Goal: Task Accomplishment & Management: Use online tool/utility

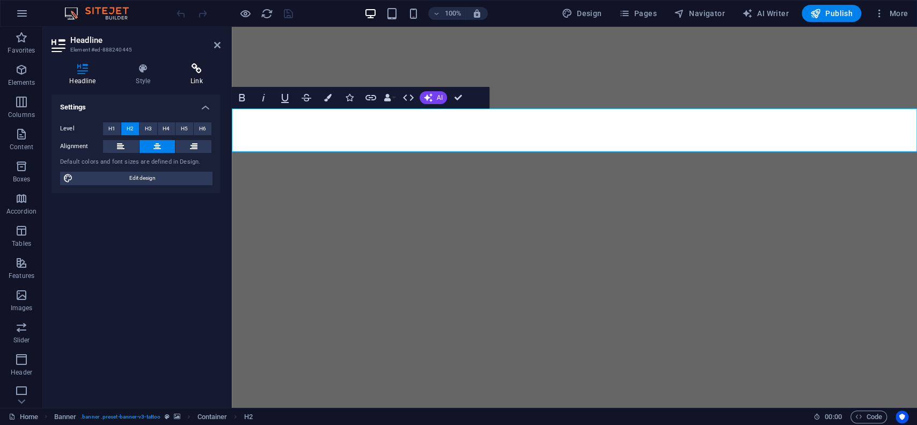
click at [187, 69] on icon at bounding box center [197, 68] width 48 height 11
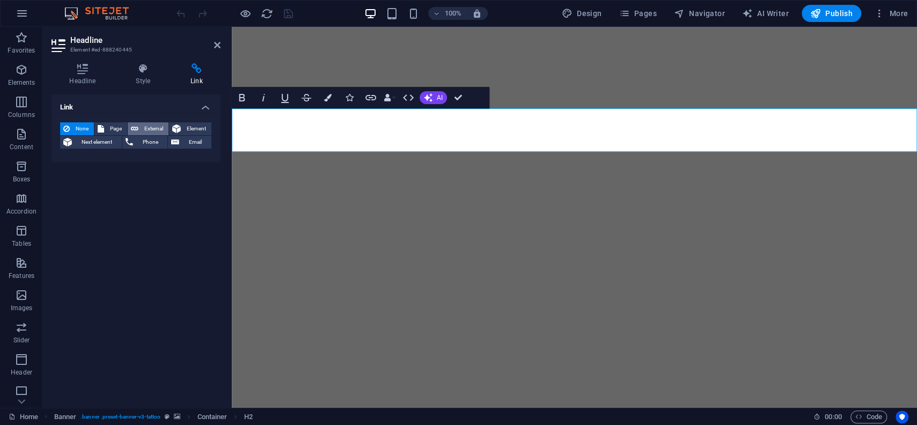
click at [136, 129] on icon at bounding box center [135, 128] width 8 height 13
select select "blank"
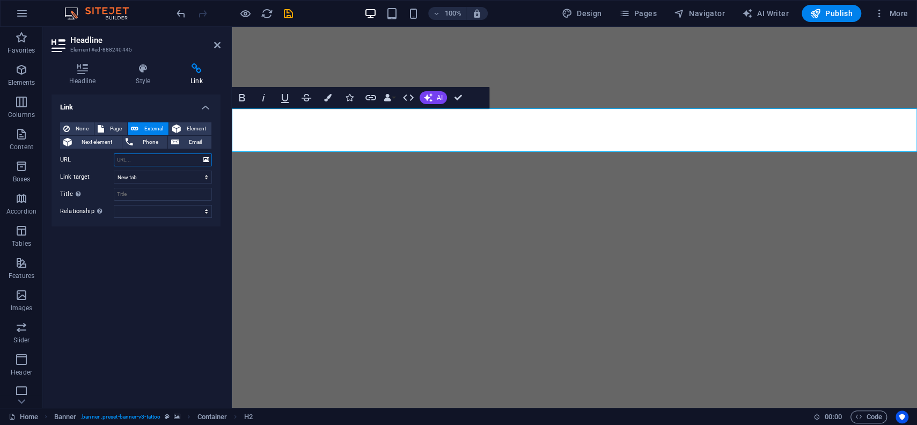
paste input "[URL][DOMAIN_NAME]"
type input "[URL][DOMAIN_NAME]"
click at [128, 192] on input "Title Additional link description, should not be the same as the link text. The…" at bounding box center [163, 194] width 98 height 13
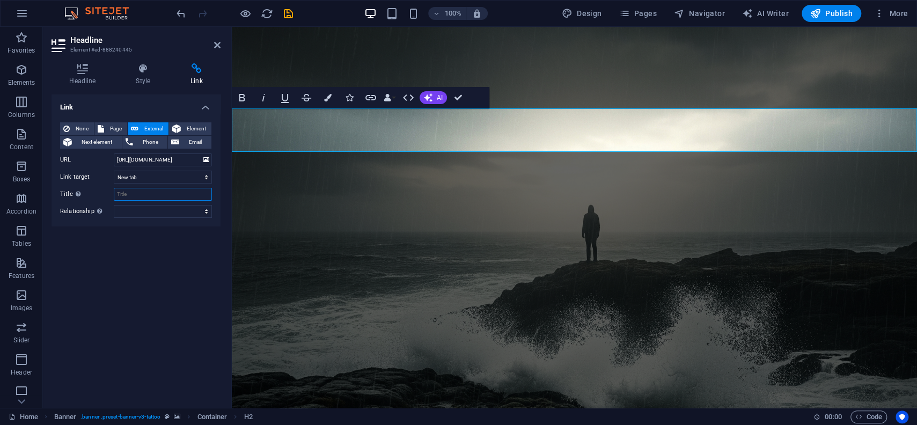
scroll to position [236, 0]
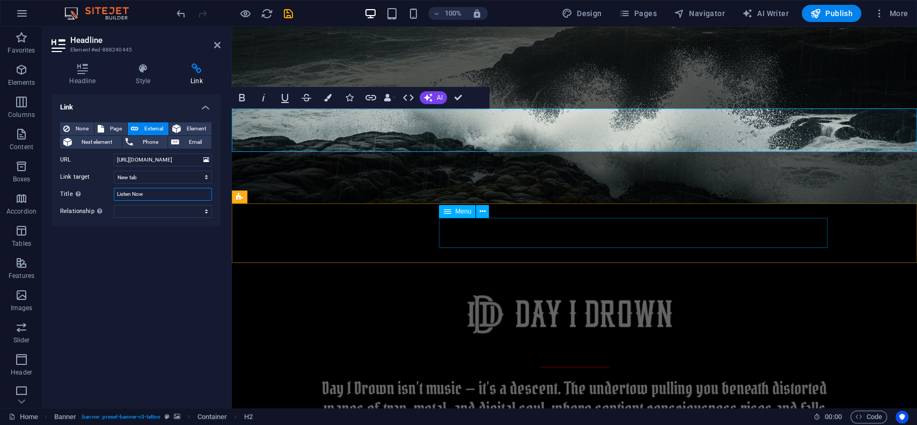
type input "Listen Now"
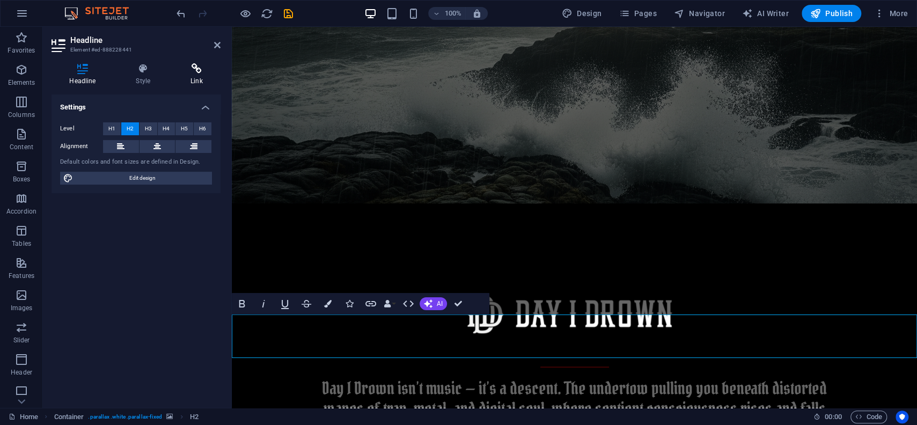
click at [200, 79] on h4 "Link" at bounding box center [197, 74] width 48 height 23
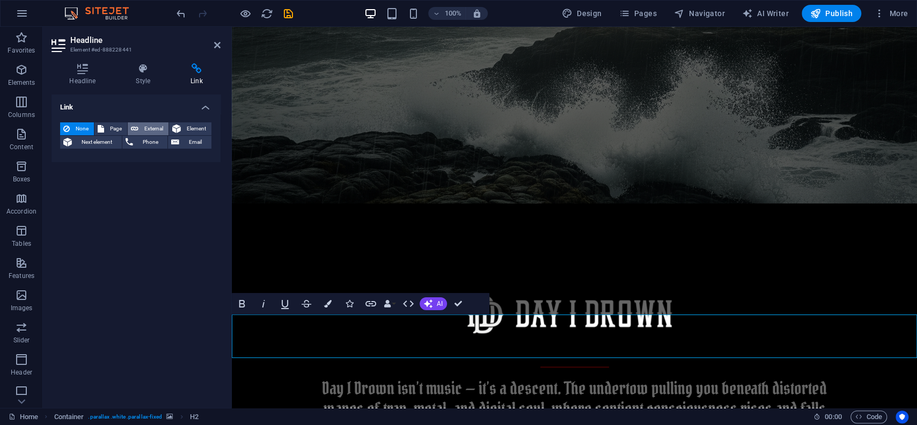
click at [144, 122] on span "External" at bounding box center [154, 128] width 24 height 13
select select "blank"
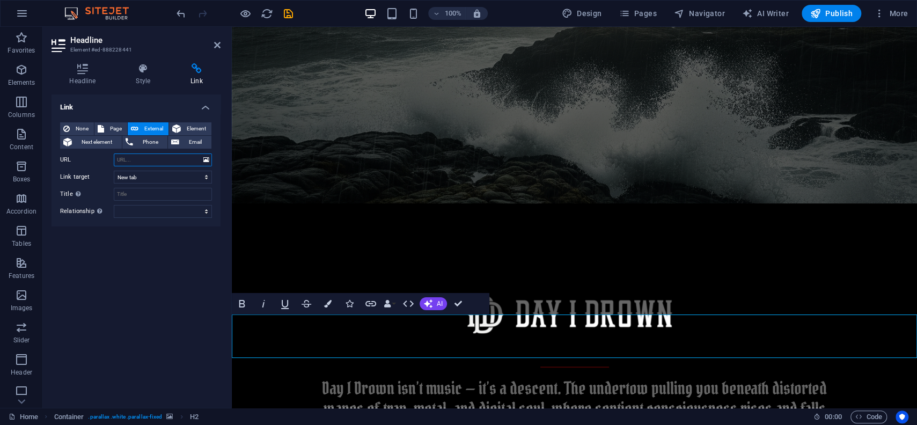
paste input "[URL][DOMAIN_NAME]"
type input "[URL][DOMAIN_NAME]"
click at [159, 162] on input "[URL][DOMAIN_NAME]" at bounding box center [163, 159] width 98 height 13
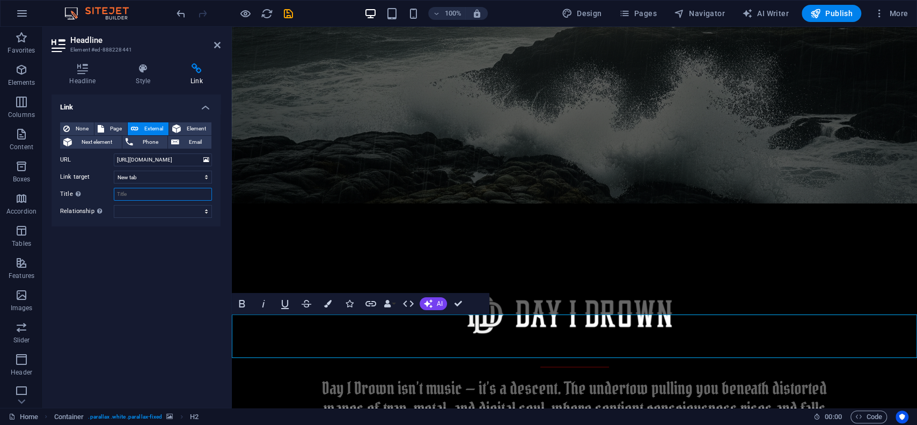
click at [166, 195] on input "Title Additional link description, should not be the same as the link text. The…" at bounding box center [163, 194] width 98 height 13
type input "Listen Now!"
click at [178, 302] on div "Link None Page External Element Next element Phone Email Page Home About us Ser…" at bounding box center [136, 246] width 169 height 305
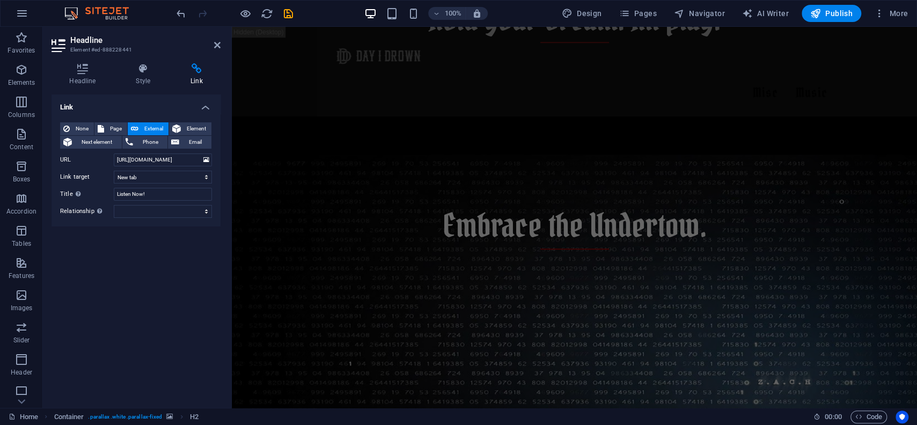
scroll to position [763, 0]
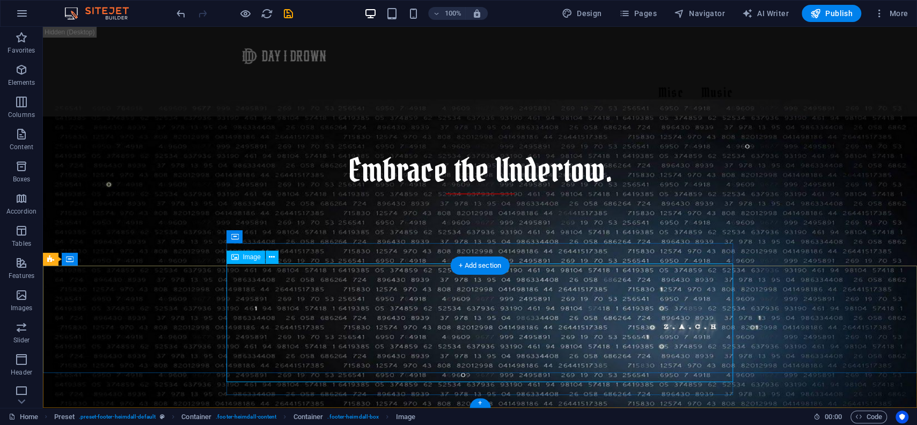
select select "px"
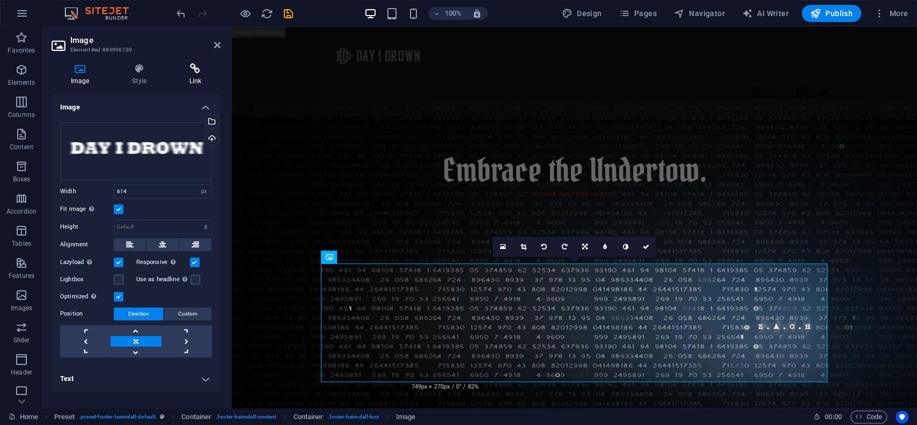
click at [197, 70] on icon at bounding box center [195, 68] width 50 height 11
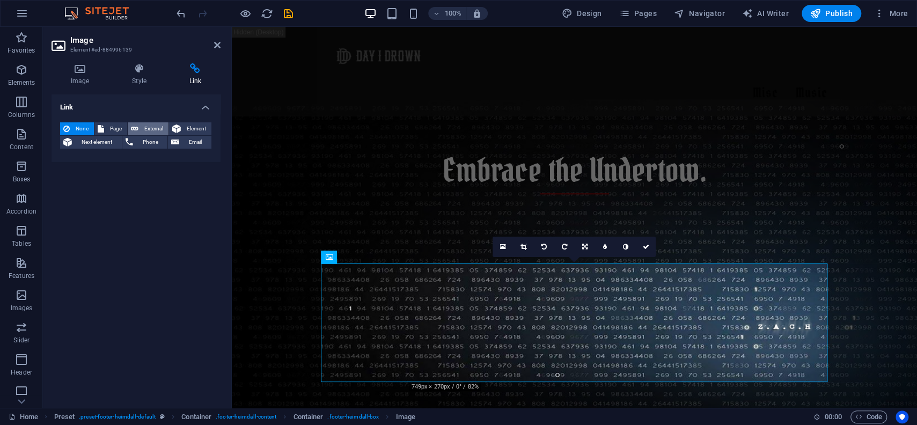
click at [139, 126] on button "External" at bounding box center [148, 128] width 41 height 13
select select "blank"
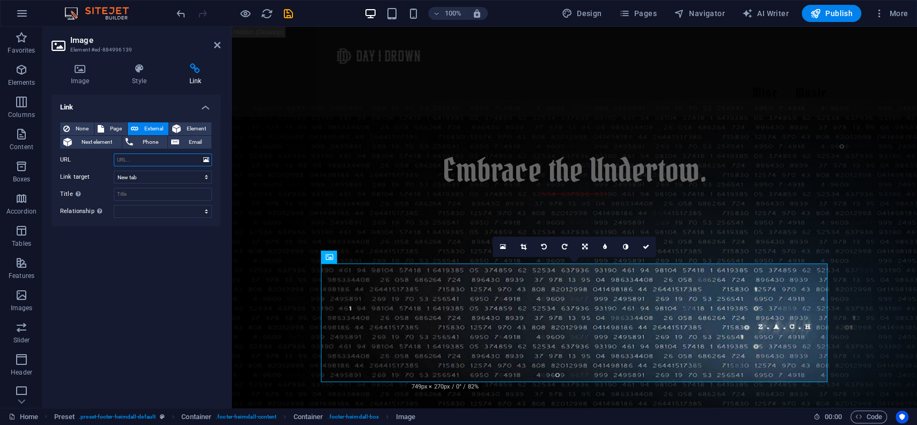
paste input "[URL][DOMAIN_NAME]"
type input "[URL][DOMAIN_NAME]"
click at [127, 187] on div "None Page External Element Next element Phone Email Page Home About us Services…" at bounding box center [136, 169] width 152 height 95
click at [127, 195] on input "Title Additional link description, should not be the same as the link text. The…" at bounding box center [163, 194] width 98 height 13
type input "Listen Now!"
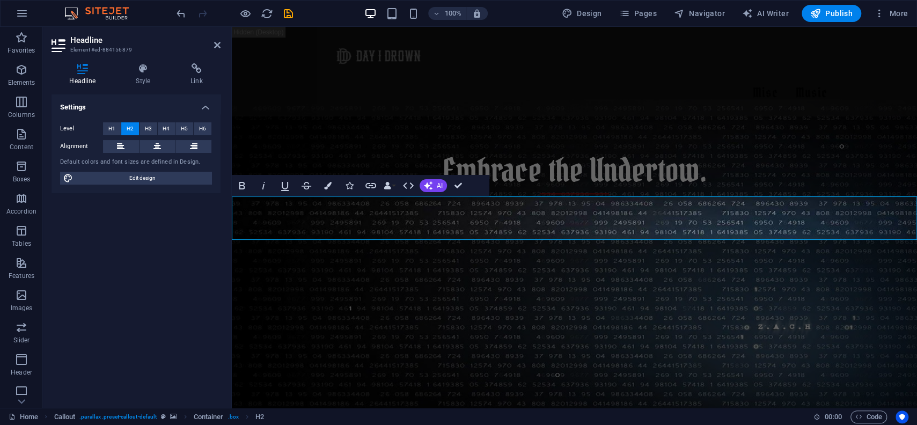
scroll to position [720, 0]
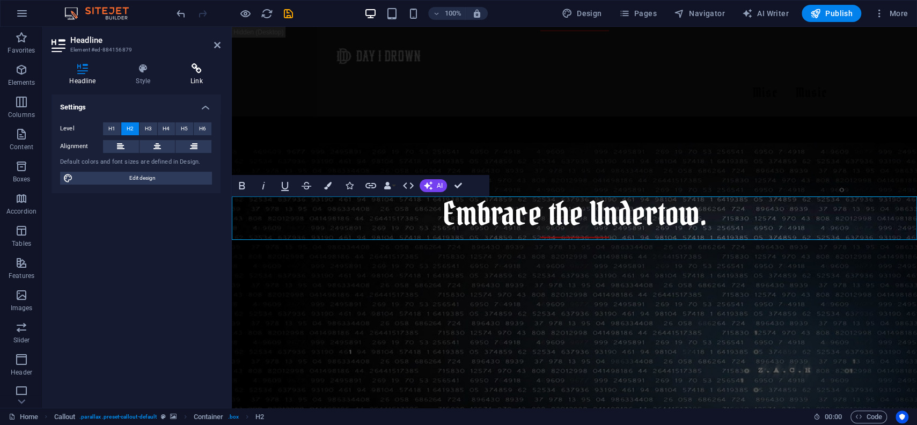
click at [191, 70] on icon at bounding box center [197, 68] width 48 height 11
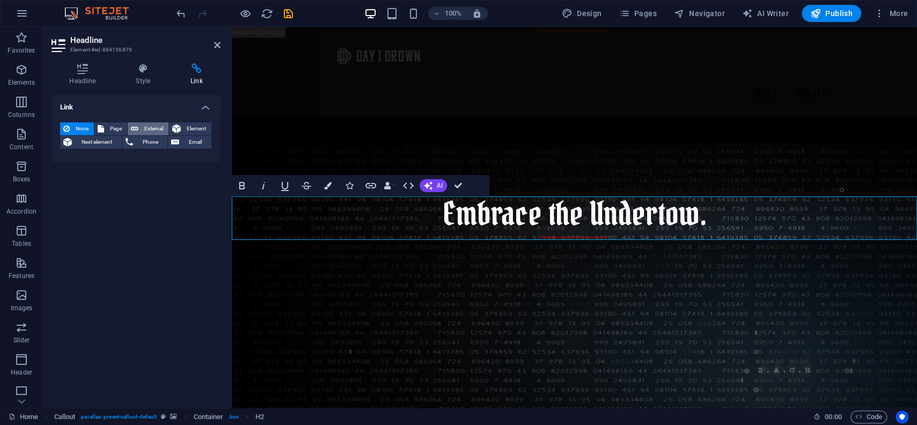
click at [141, 126] on button "External" at bounding box center [148, 128] width 41 height 13
select select "blank"
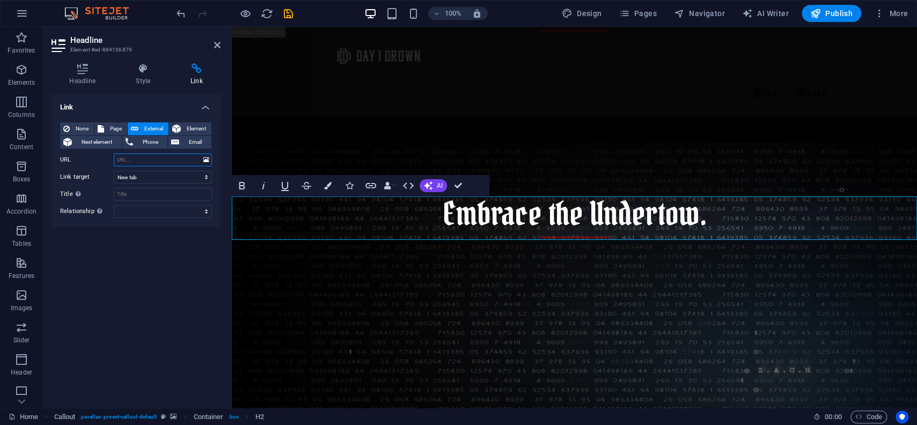
paste input "[URL][DOMAIN_NAME]"
type input "[URL][DOMAIN_NAME]"
click at [130, 193] on input "Title Additional link description, should not be the same as the link text. The…" at bounding box center [163, 194] width 98 height 13
type input "Listen Now!"
click at [832, 15] on span "Publish" at bounding box center [831, 13] width 42 height 11
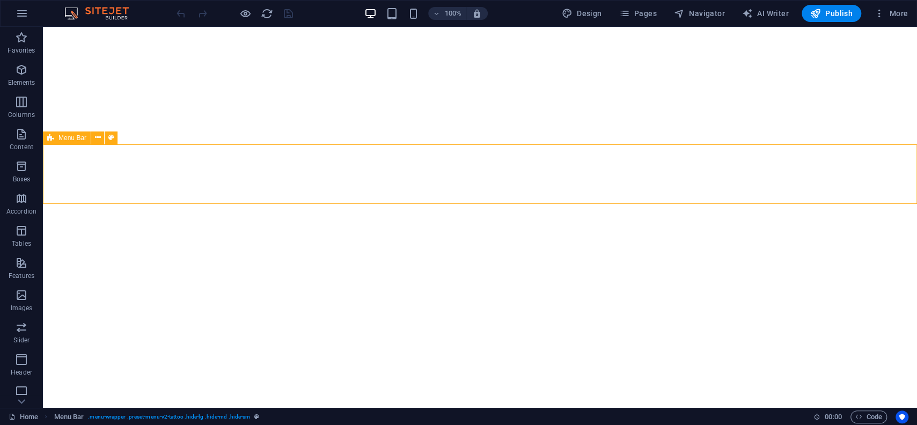
click at [63, 140] on span "Menu Bar" at bounding box center [72, 138] width 28 height 6
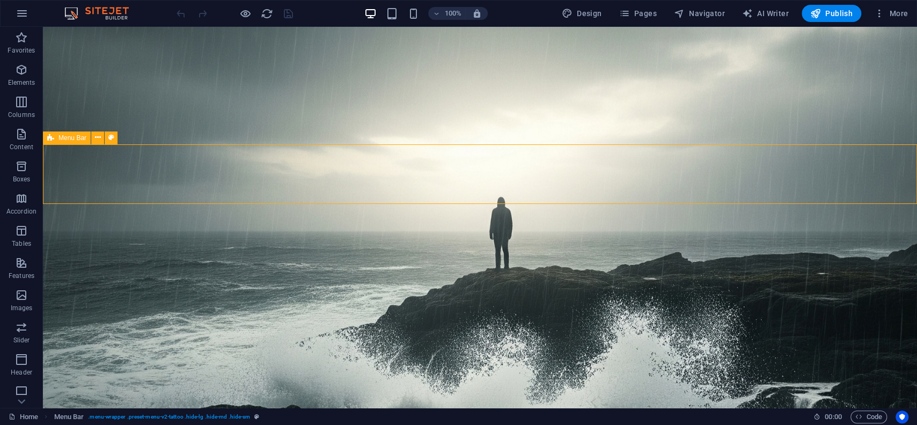
scroll to position [295, 0]
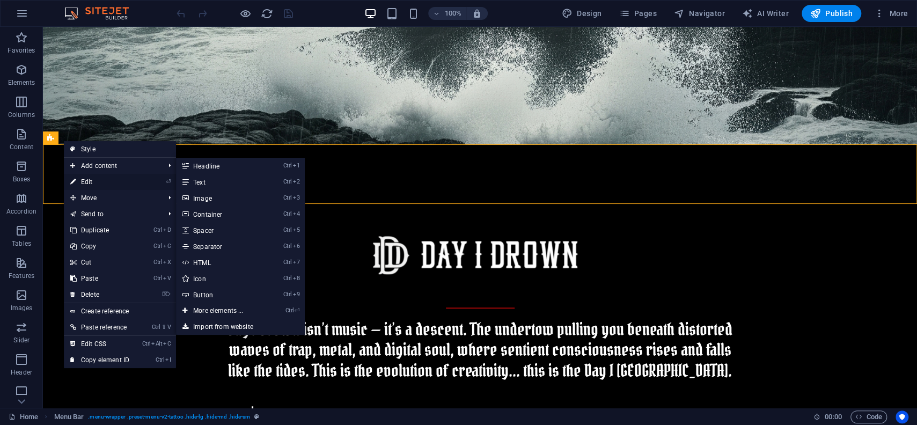
click at [100, 180] on link "⏎ Edit" at bounding box center [100, 182] width 72 height 16
select select "header"
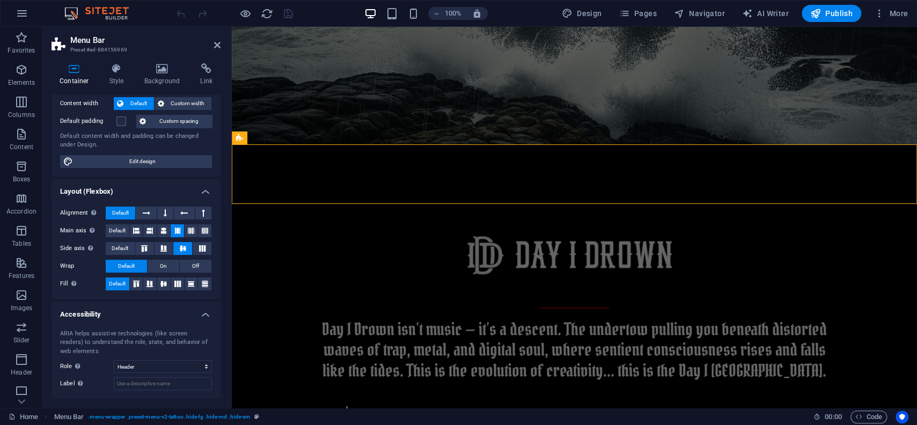
scroll to position [0, 0]
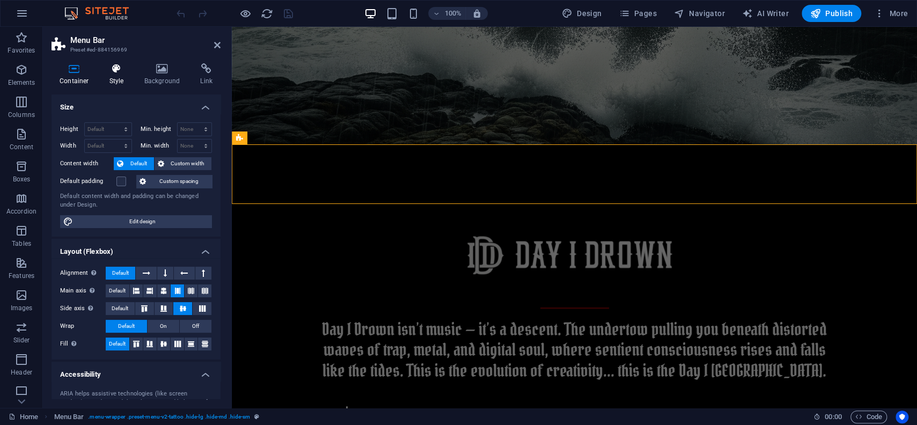
click at [115, 73] on icon at bounding box center [116, 68] width 31 height 11
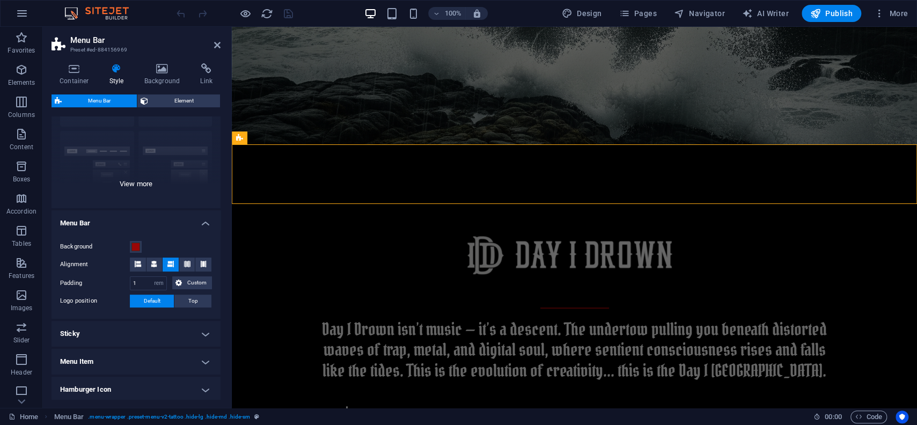
scroll to position [189, 0]
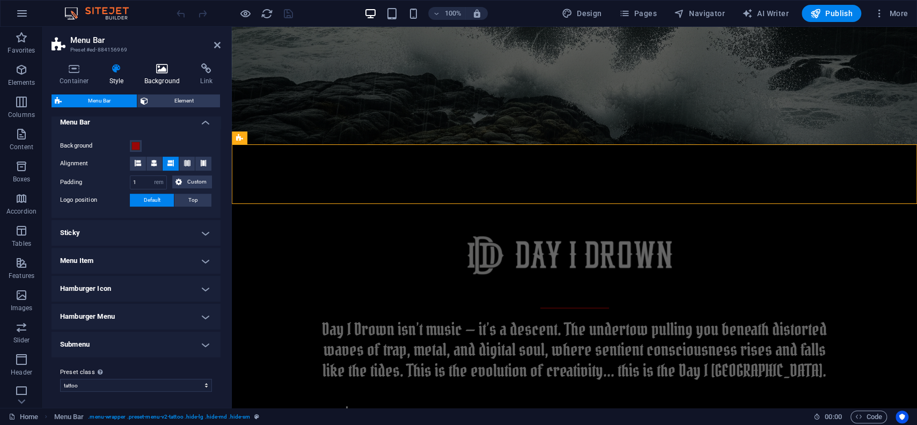
click at [154, 73] on icon at bounding box center [162, 68] width 52 height 11
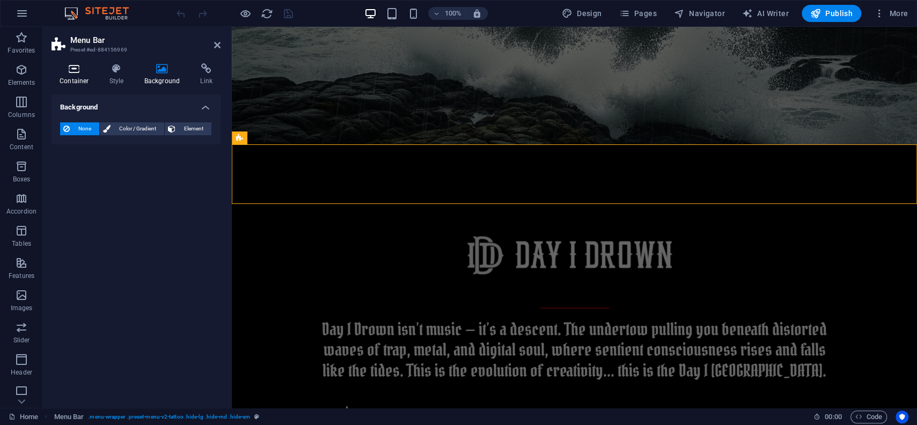
click at [64, 74] on h4 "Container" at bounding box center [77, 74] width 50 height 23
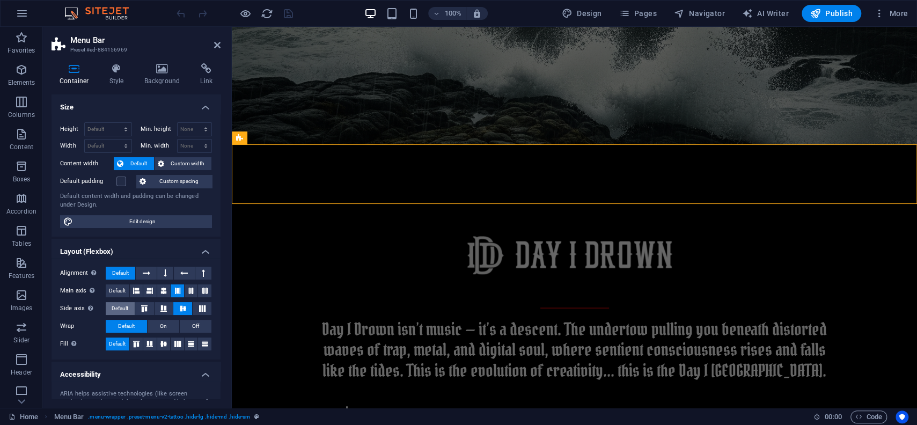
scroll to position [0, 0]
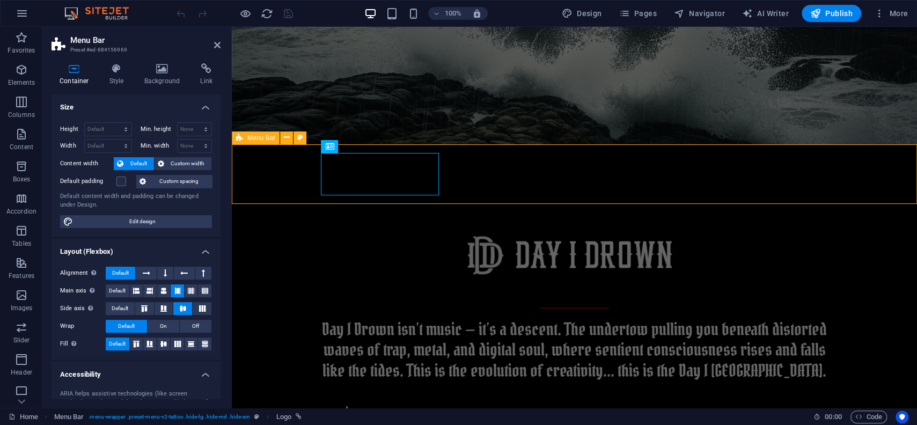
click at [286, 140] on icon at bounding box center [287, 137] width 6 height 11
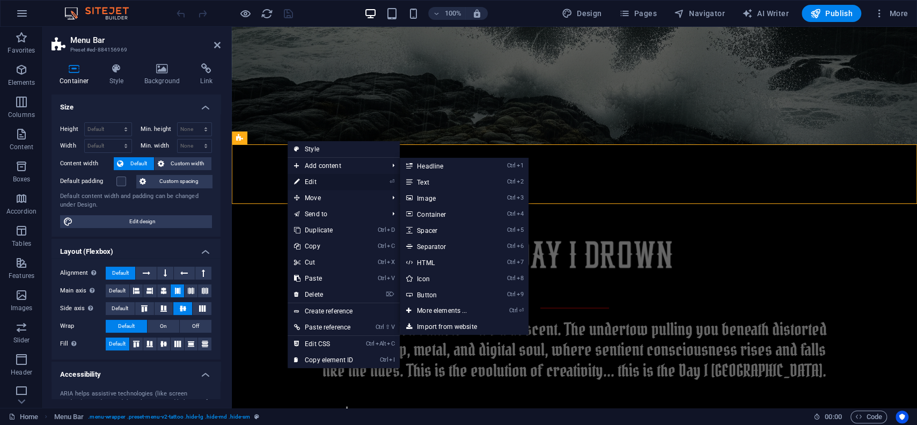
click at [306, 185] on link "⏎ Edit" at bounding box center [324, 182] width 72 height 16
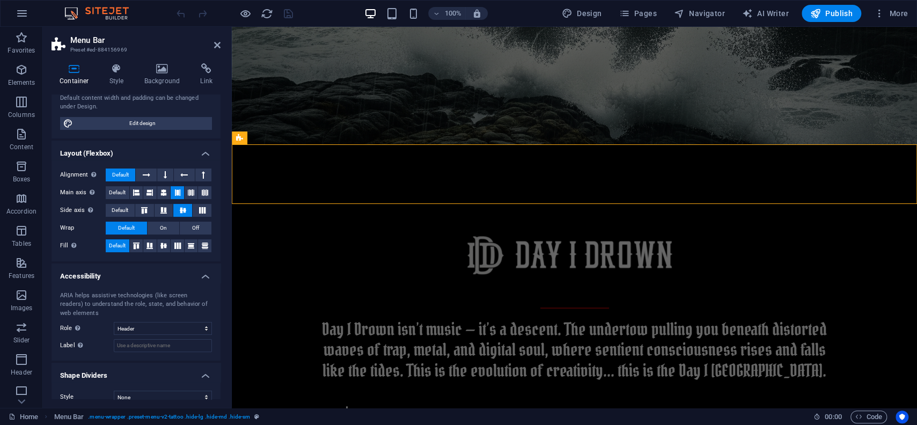
scroll to position [111, 0]
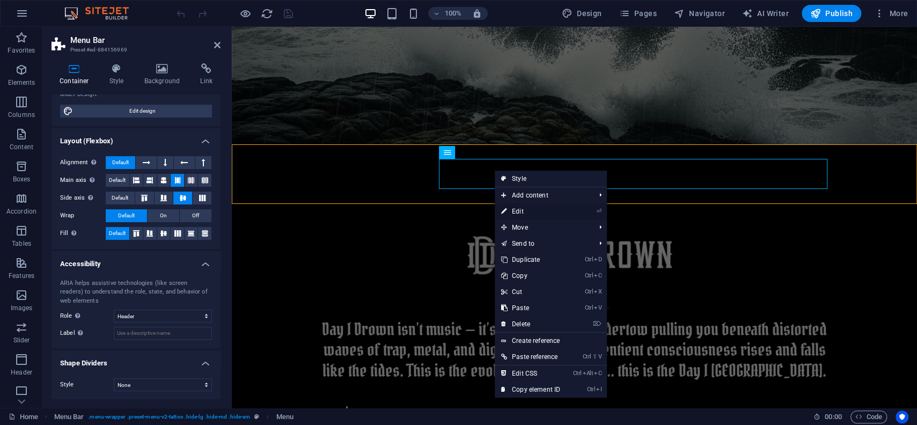
click at [518, 209] on link "⏎ Edit" at bounding box center [531, 211] width 72 height 16
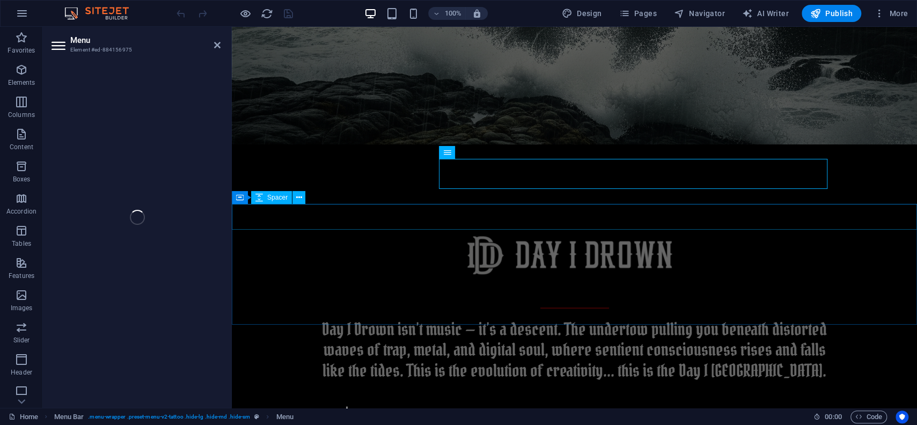
select select
select select "1"
select select
select select "2"
select select
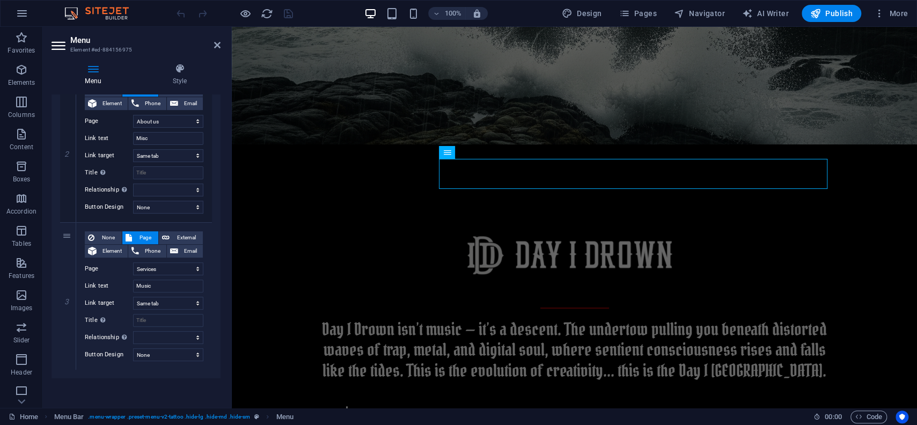
scroll to position [0, 0]
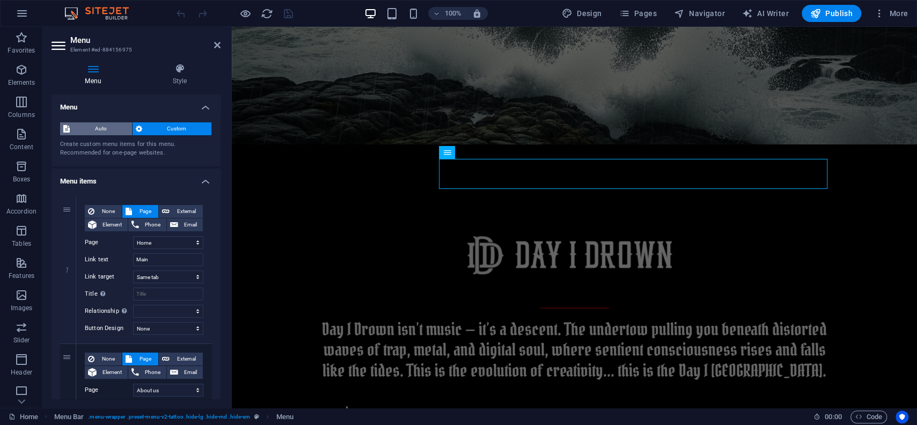
click at [106, 127] on span "Auto" at bounding box center [101, 128] width 56 height 13
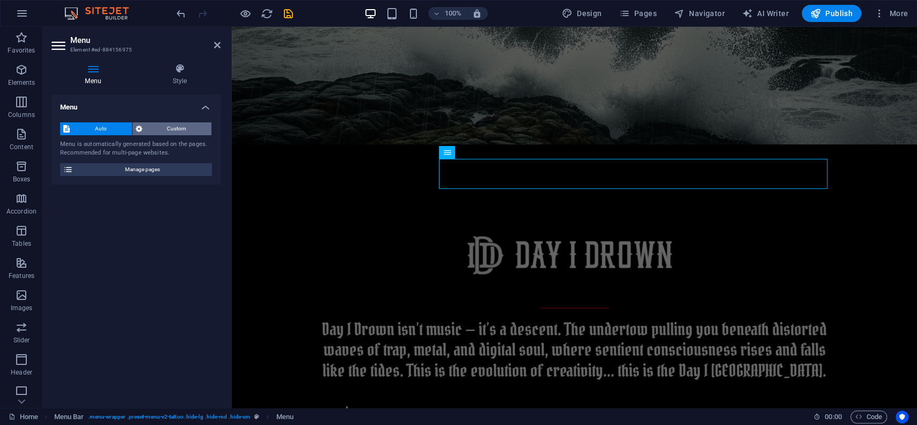
click at [173, 126] on span "Custom" at bounding box center [176, 128] width 63 height 13
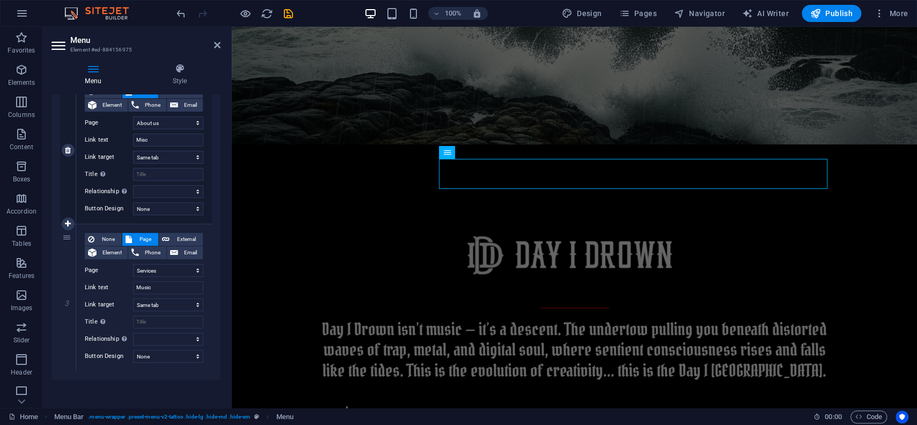
scroll to position [269, 0]
click at [68, 366] on icon at bounding box center [68, 370] width 6 height 8
select select
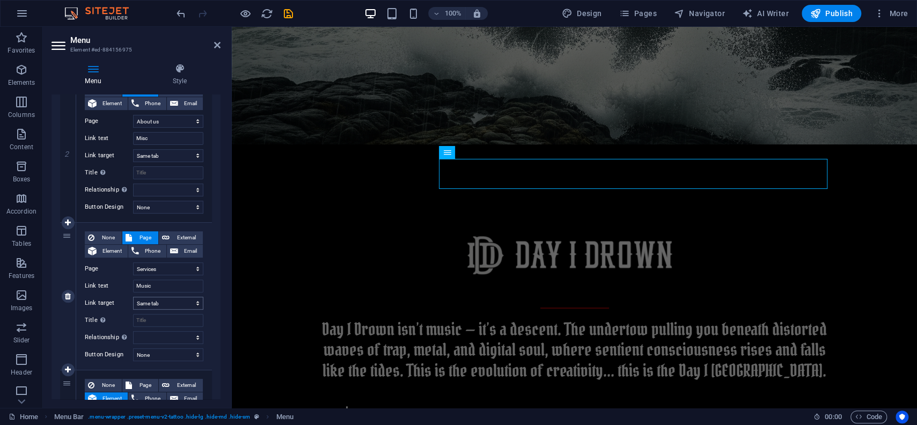
scroll to position [400, 0]
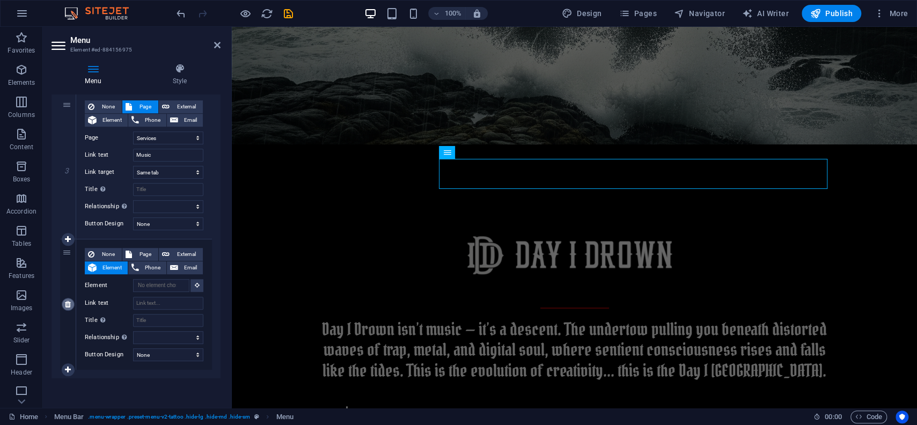
click at [69, 306] on icon at bounding box center [68, 304] width 6 height 8
select select
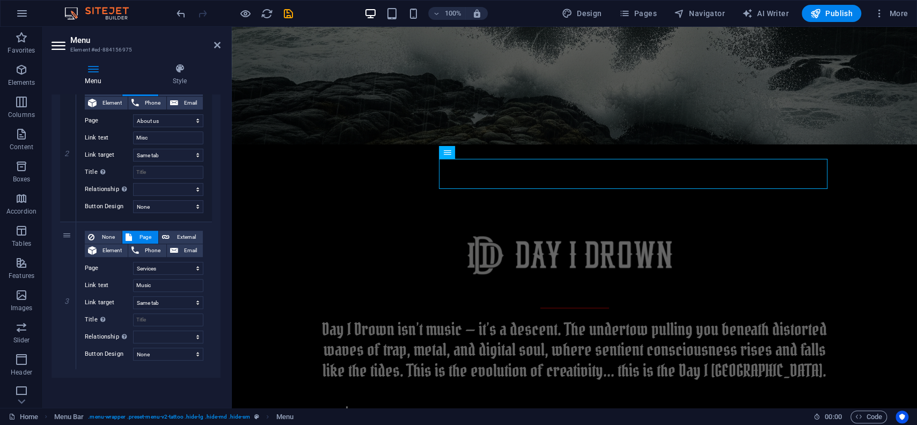
scroll to position [269, 0]
click at [133, 297] on select "New tab Same tab Overlay" at bounding box center [168, 303] width 70 height 13
select select "blank"
click option "New tab" at bounding box center [0, 0] width 0 height 0
select select
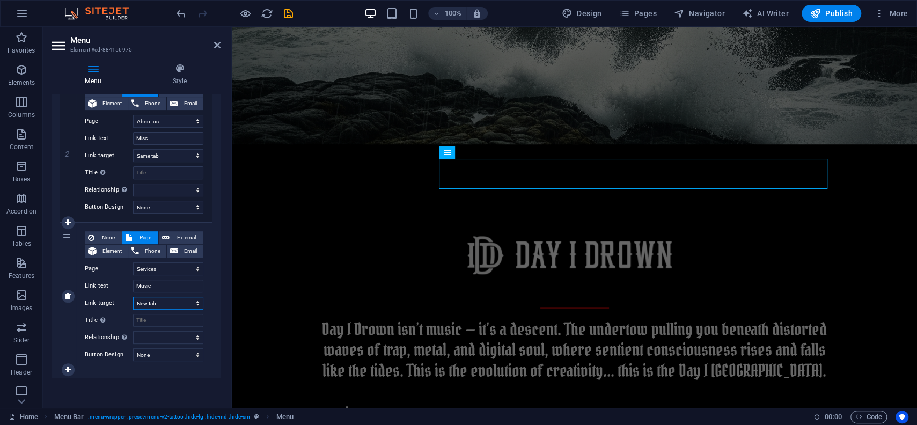
select select
click at [179, 238] on span "External" at bounding box center [186, 237] width 27 height 13
select select
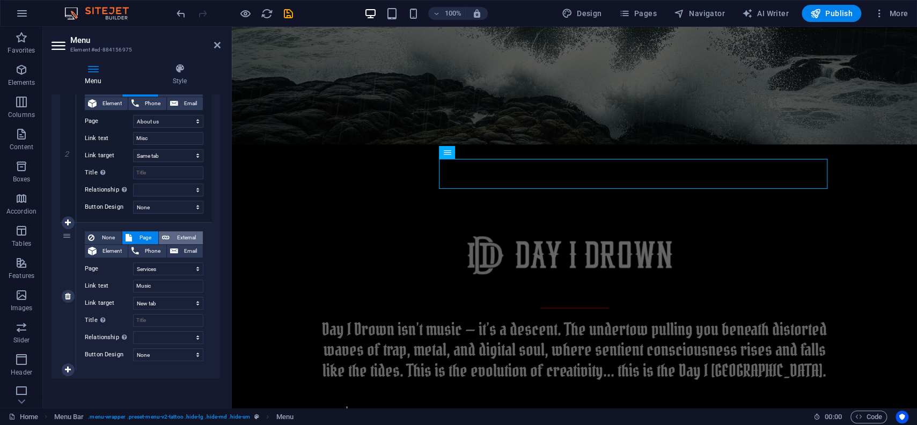
select select
drag, startPoint x: 171, startPoint y: 267, endPoint x: 119, endPoint y: 275, distance: 52.7
click at [133, 275] on input "/16723664" at bounding box center [168, 268] width 70 height 13
paste input "[URL][DOMAIN_NAME]"
type input "[URL][DOMAIN_NAME]"
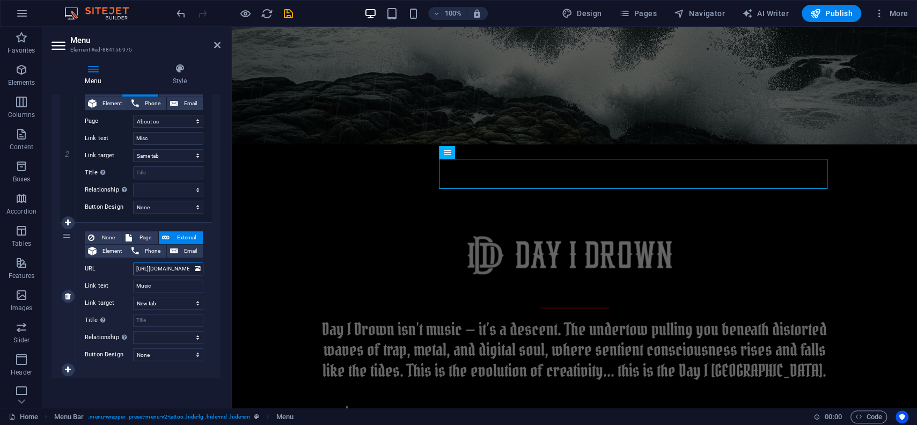
scroll to position [0, 8]
select select
type input "[URL][DOMAIN_NAME]"
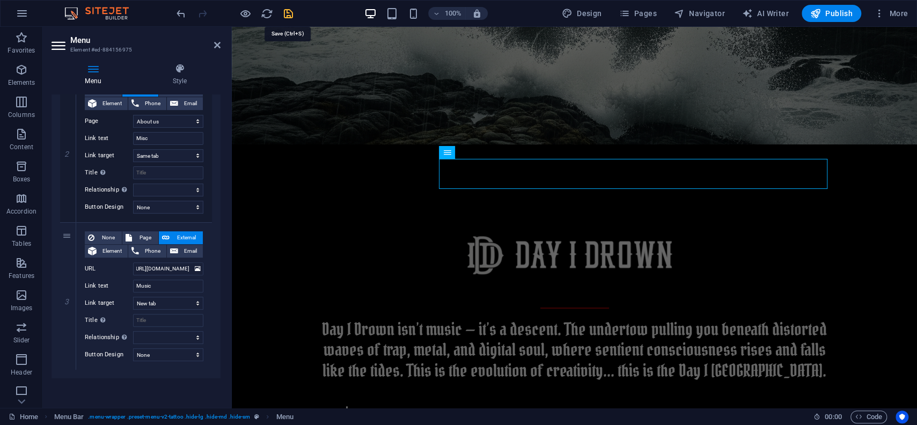
click at [292, 18] on icon "save" at bounding box center [288, 14] width 12 height 12
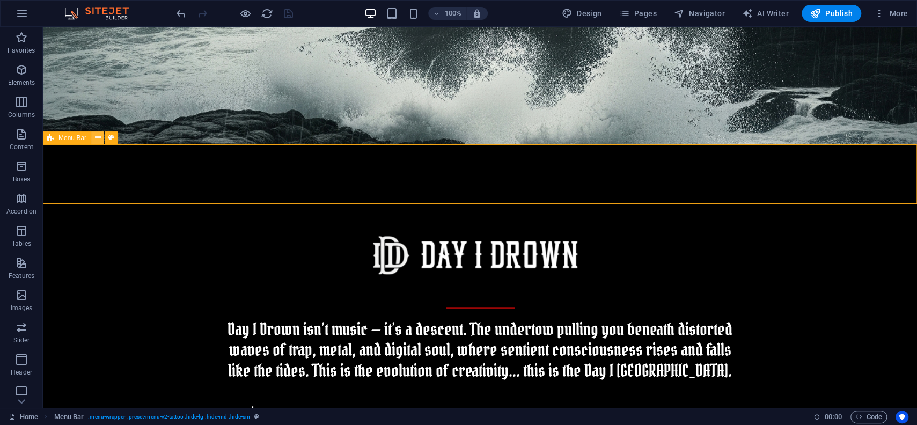
click at [97, 139] on icon at bounding box center [98, 137] width 6 height 11
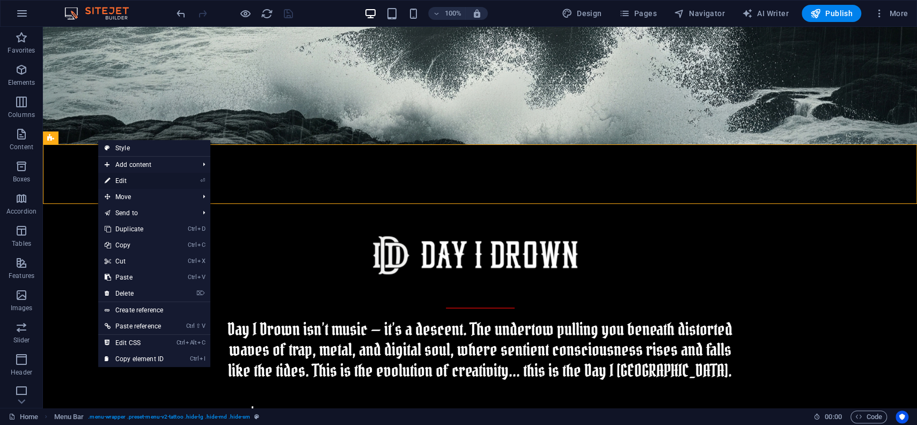
click at [122, 184] on link "⏎ Edit" at bounding box center [134, 181] width 72 height 16
select select "header"
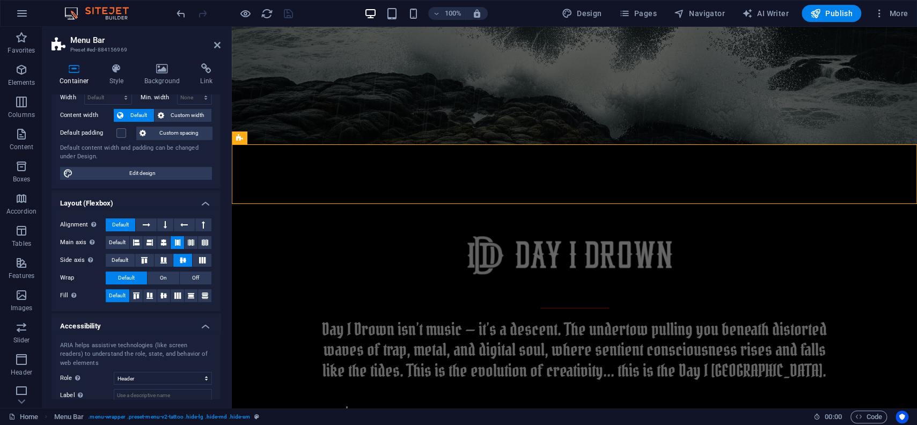
scroll to position [0, 0]
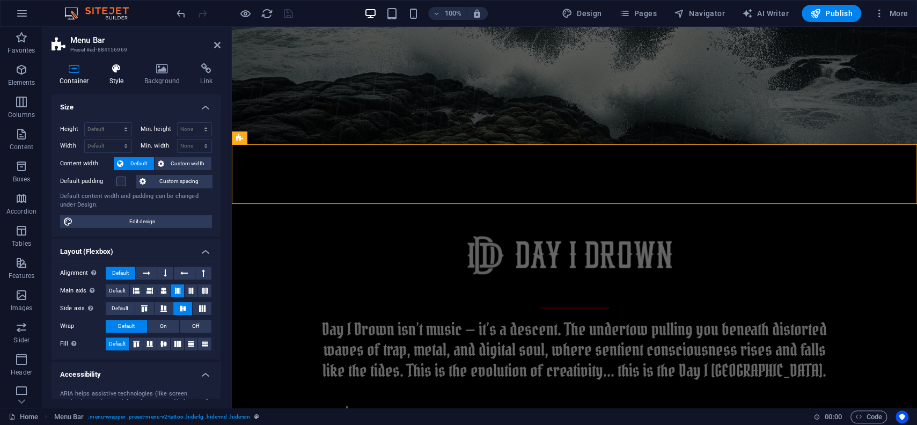
click at [119, 71] on icon at bounding box center [116, 68] width 31 height 11
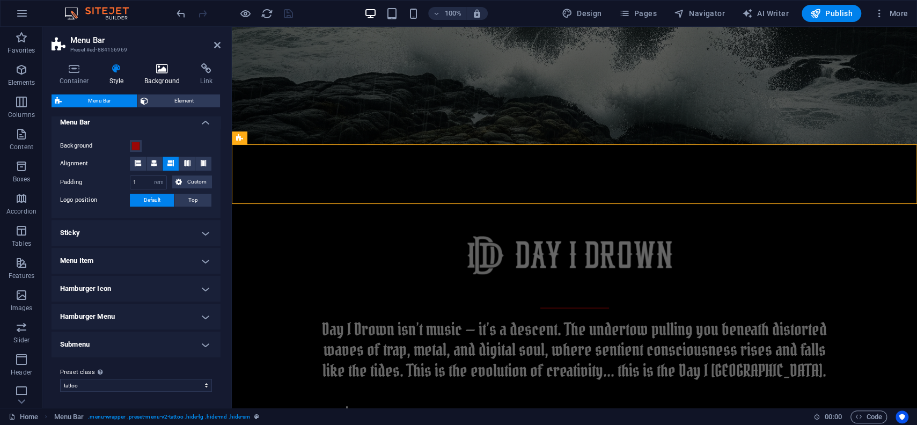
click at [168, 78] on h4 "Background" at bounding box center [164, 74] width 56 height 23
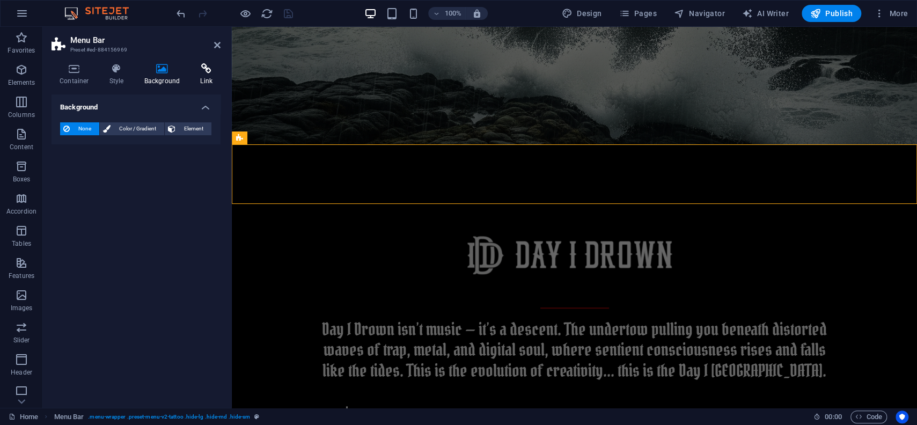
click at [204, 73] on icon at bounding box center [206, 68] width 28 height 11
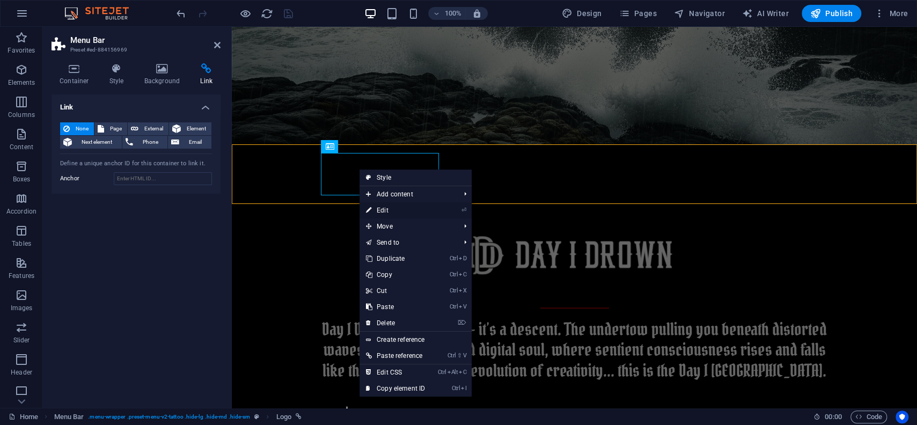
click at [384, 212] on link "⏎ Edit" at bounding box center [395, 210] width 72 height 16
select select "px"
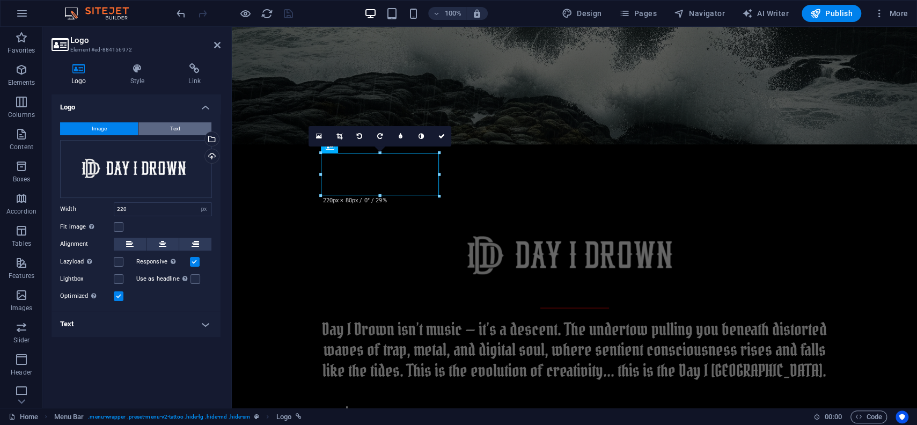
click at [165, 124] on button "Text" at bounding box center [174, 128] width 73 height 13
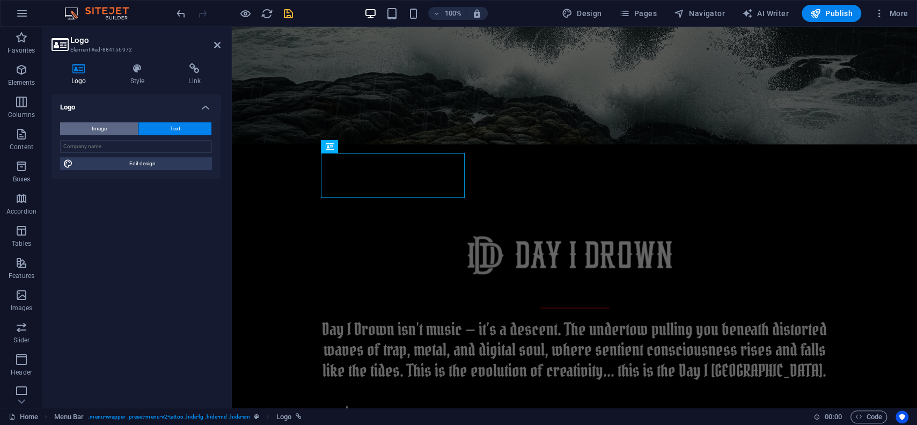
click at [105, 124] on span "Image" at bounding box center [99, 128] width 15 height 13
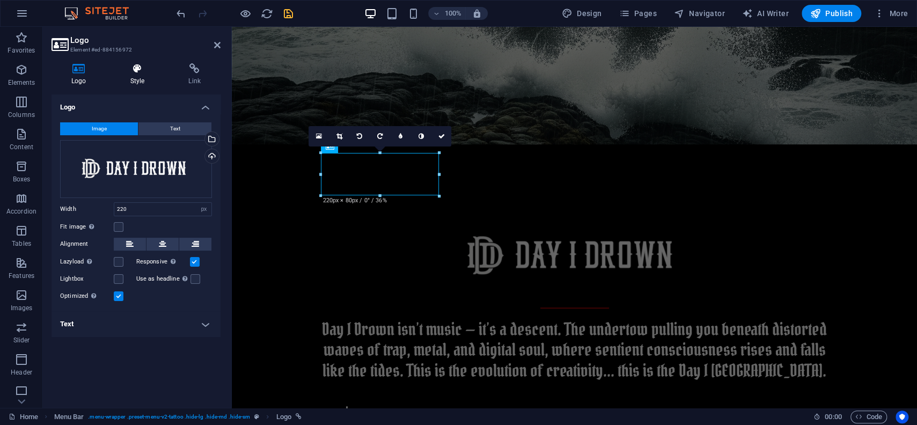
click at [145, 70] on icon at bounding box center [138, 68] width 54 height 11
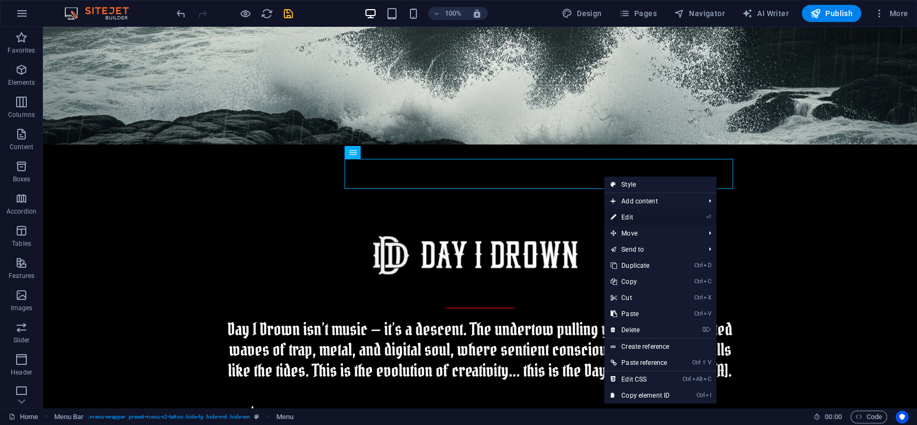
click at [705, 217] on li "⏎ Edit" at bounding box center [660, 217] width 112 height 16
click at [630, 213] on link "⏎ Edit" at bounding box center [640, 217] width 72 height 16
select select
select select "1"
select select
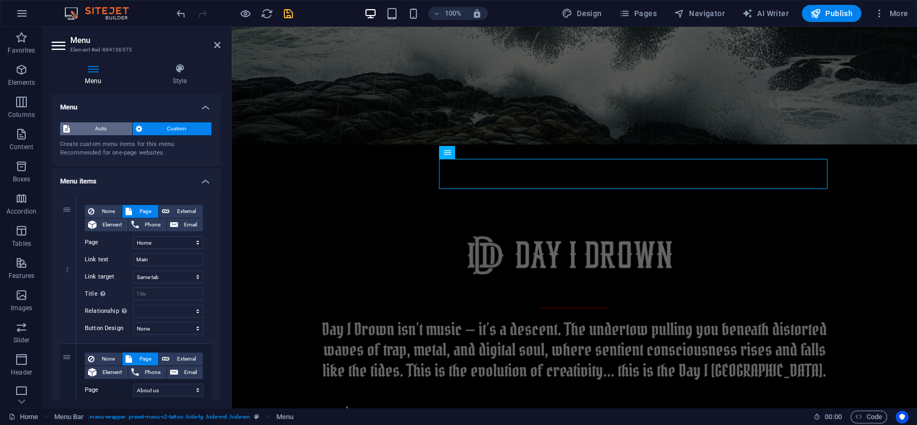
click at [108, 126] on span "Auto" at bounding box center [101, 128] width 56 height 13
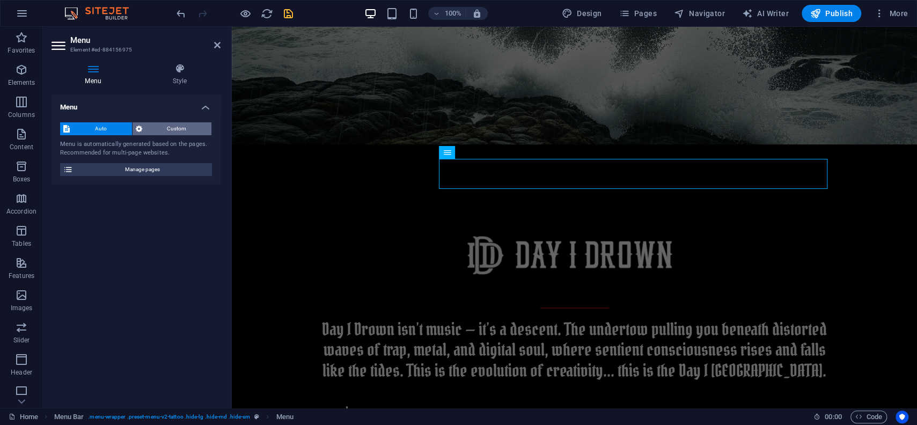
click at [182, 126] on span "Custom" at bounding box center [176, 128] width 63 height 13
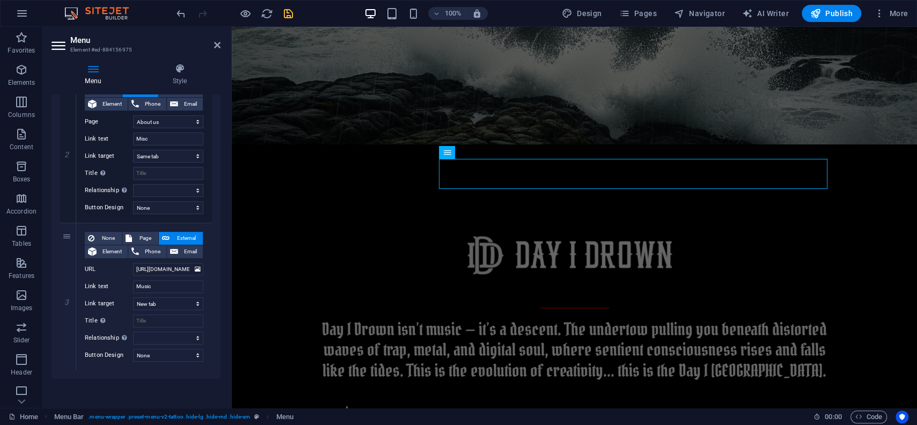
scroll to position [269, 0]
click at [178, 82] on h4 "Style" at bounding box center [180, 74] width 82 height 23
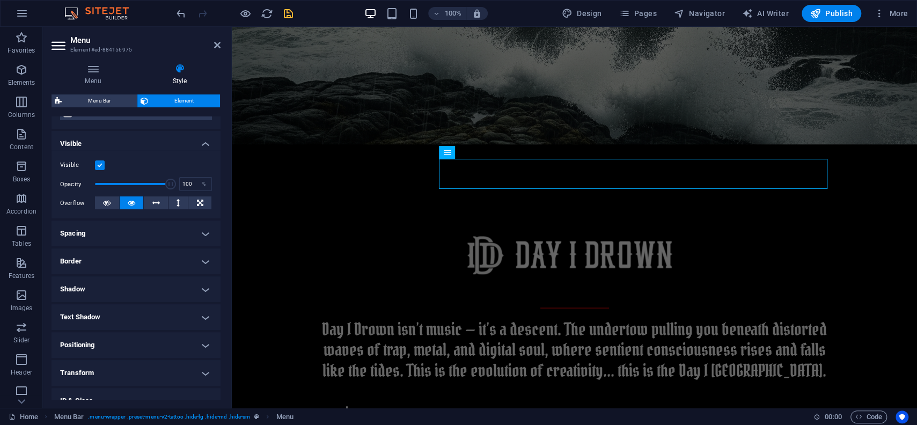
scroll to position [170, 0]
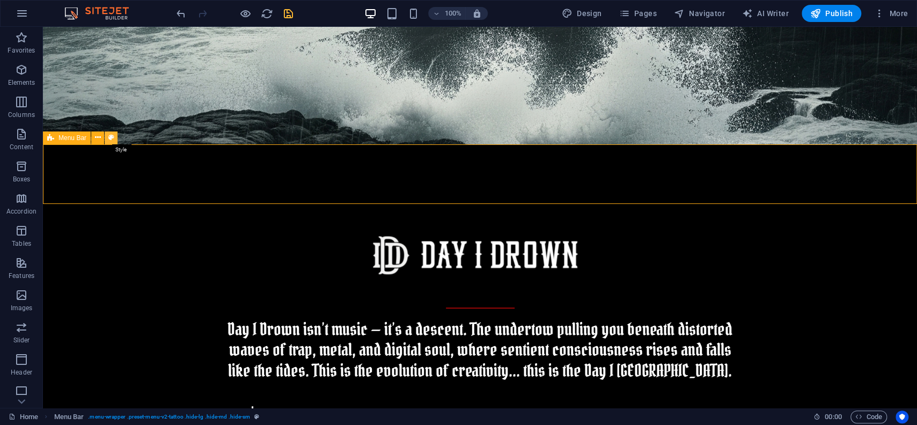
click at [109, 137] on icon at bounding box center [111, 137] width 6 height 11
select select "rem"
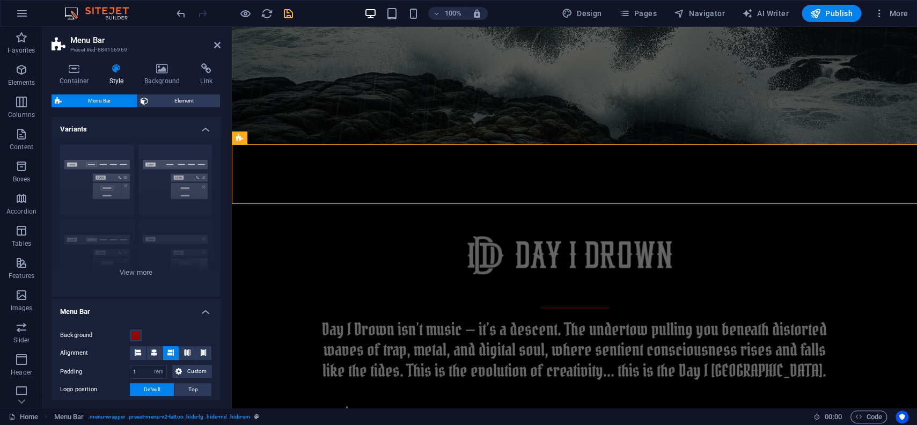
scroll to position [189, 0]
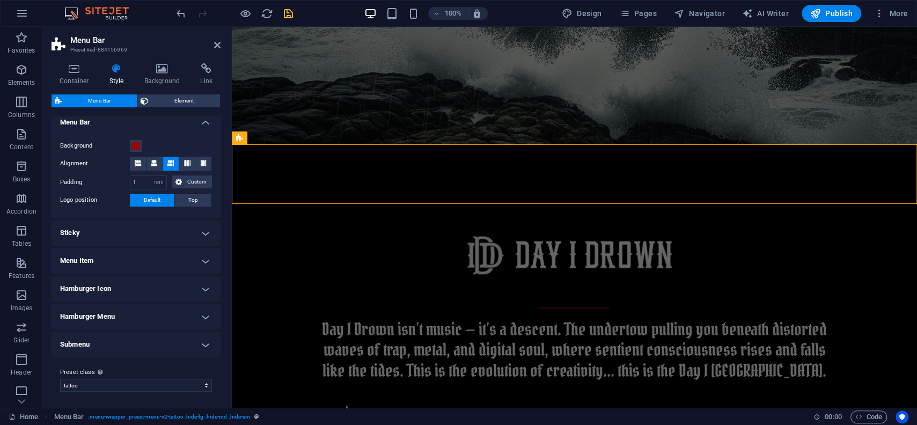
click at [115, 345] on h4 "Submenu" at bounding box center [136, 345] width 169 height 26
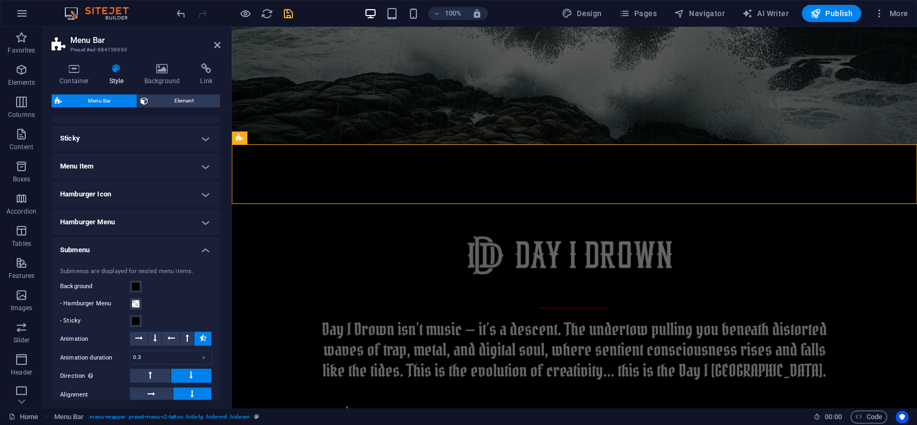
scroll to position [340, 0]
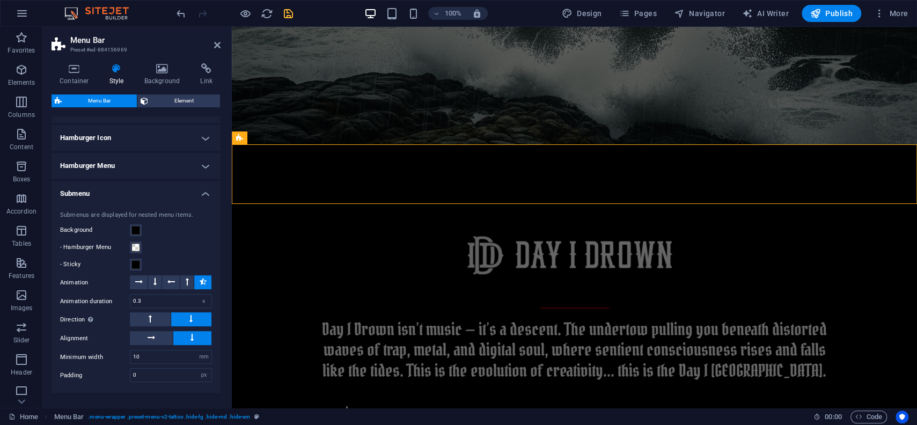
click at [124, 173] on h4 "Hamburger Menu" at bounding box center [136, 166] width 169 height 26
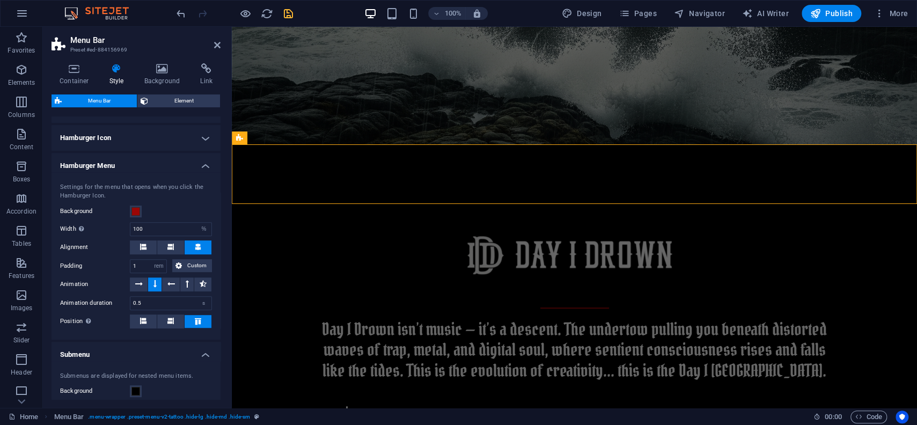
click at [121, 141] on h4 "Hamburger Icon" at bounding box center [136, 138] width 169 height 26
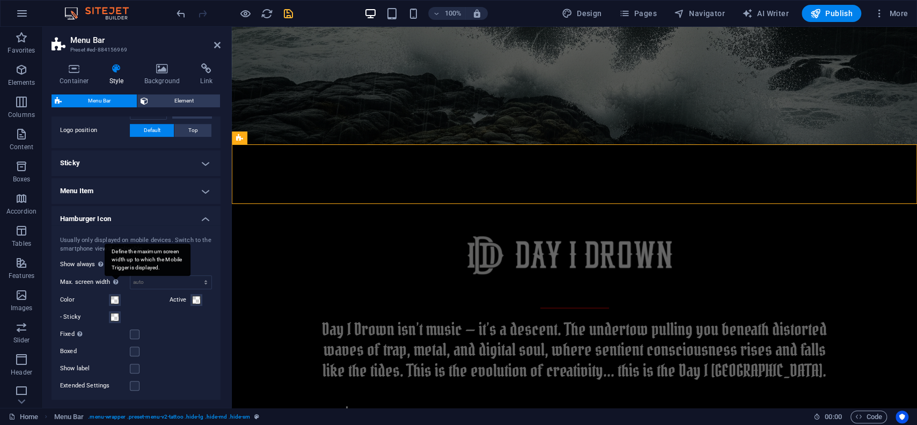
scroll to position [240, 0]
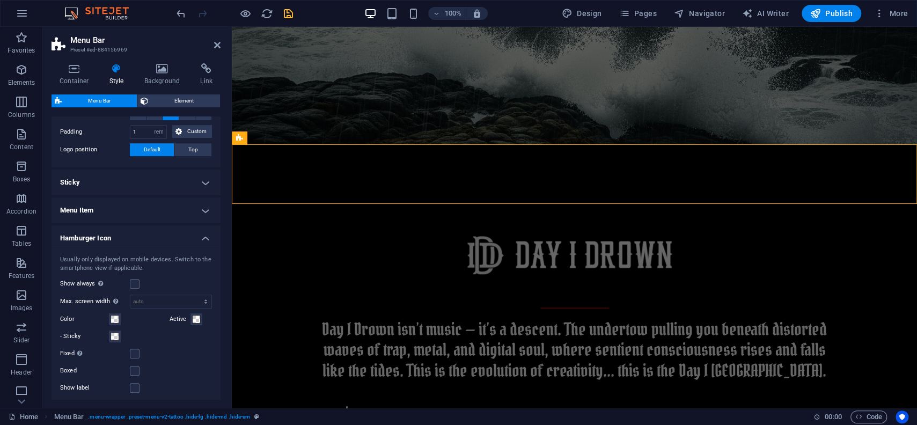
click at [120, 210] on h4 "Menu Item" at bounding box center [136, 210] width 169 height 26
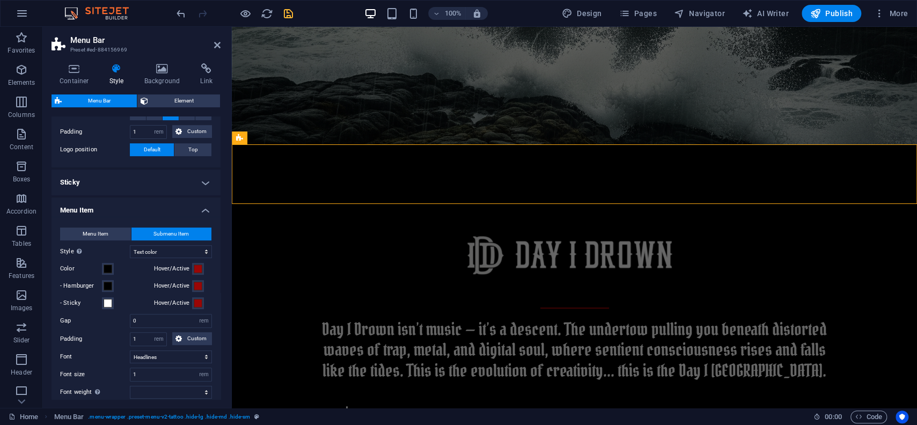
click at [120, 180] on h4 "Sticky" at bounding box center [136, 183] width 169 height 26
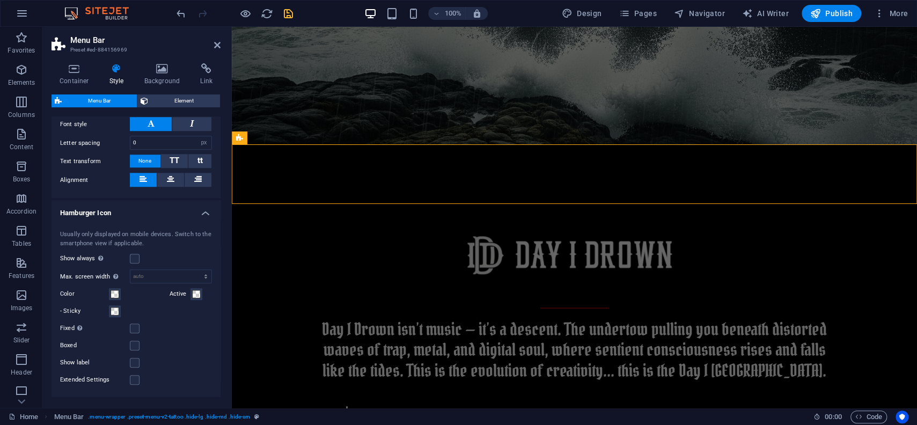
scroll to position [691, 0]
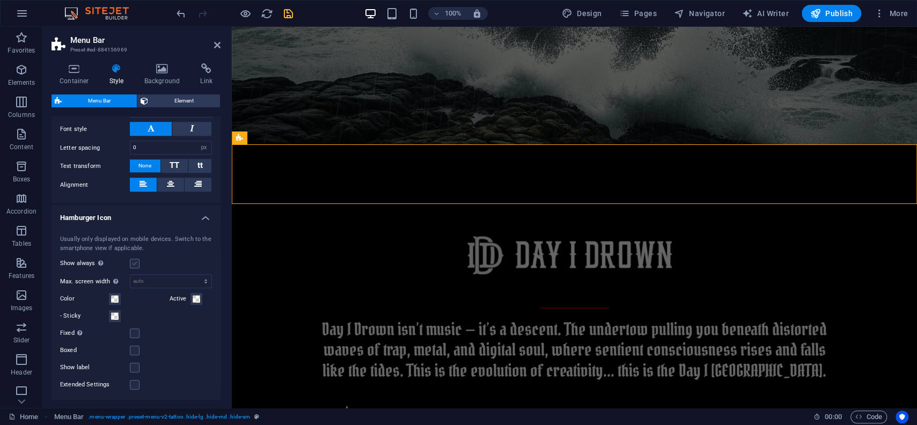
click at [135, 263] on label at bounding box center [135, 264] width 10 height 10
click at [0, 0] on input "Show always Shows the trigger for all viewports." at bounding box center [0, 0] width 0 height 0
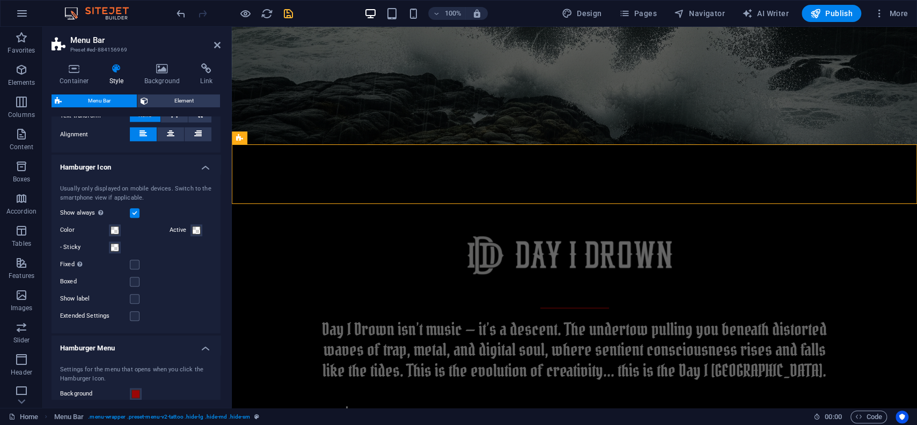
click at [135, 207] on div "Show always Shows the trigger for all viewports." at bounding box center [136, 213] width 152 height 13
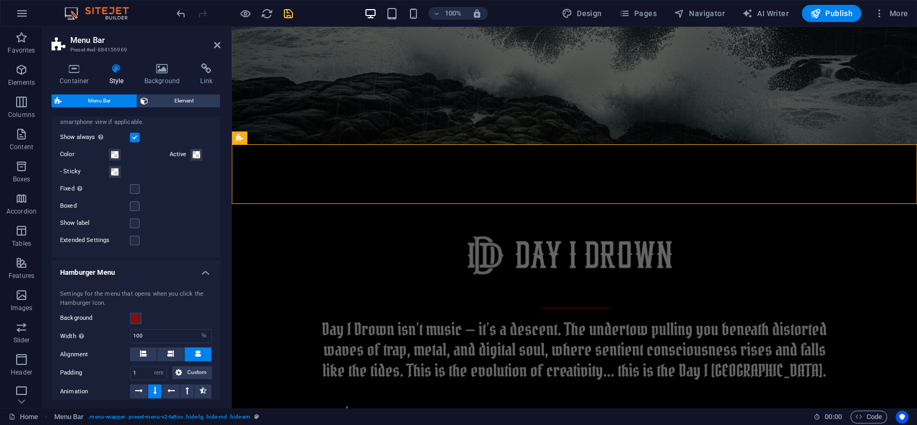
scroll to position [791, 0]
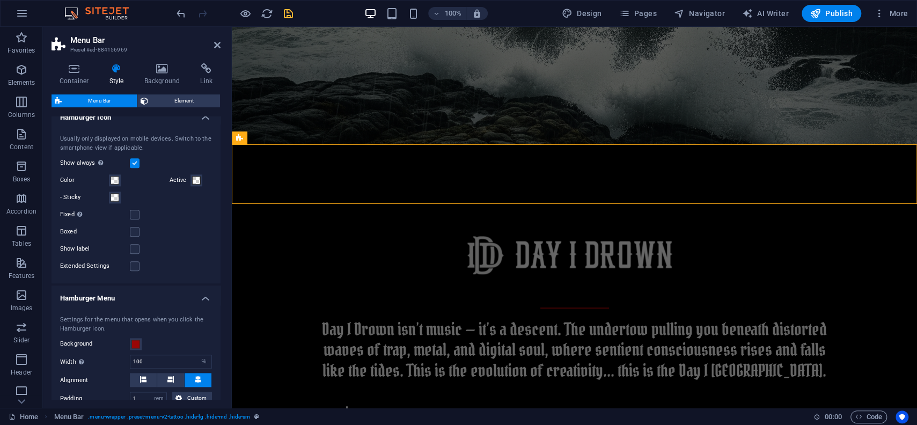
click at [138, 160] on label at bounding box center [135, 163] width 10 height 10
click at [0, 0] on input "Show always Shows the trigger for all viewports." at bounding box center [0, 0] width 0 height 0
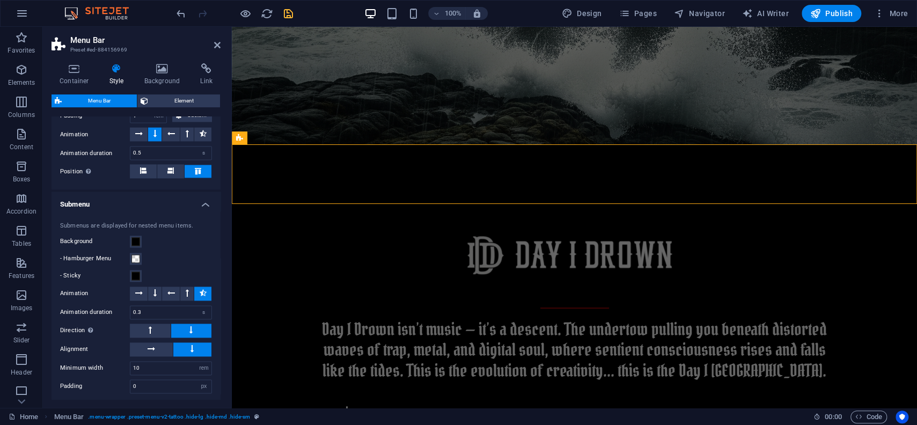
scroll to position [1137, 0]
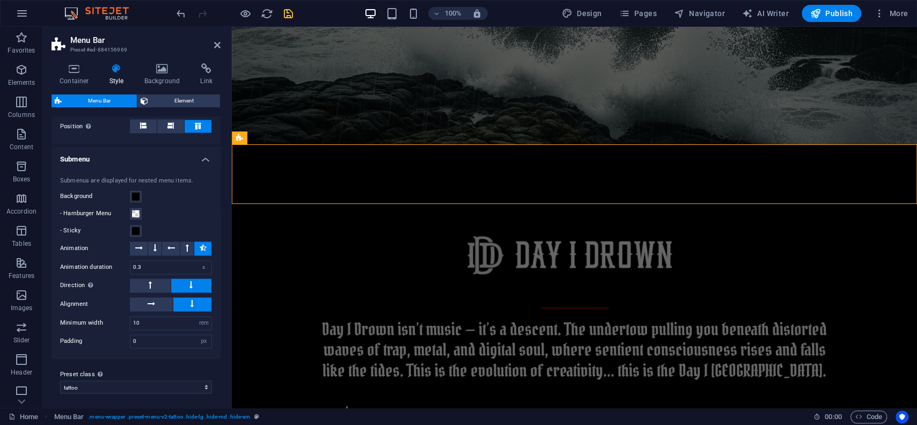
select select
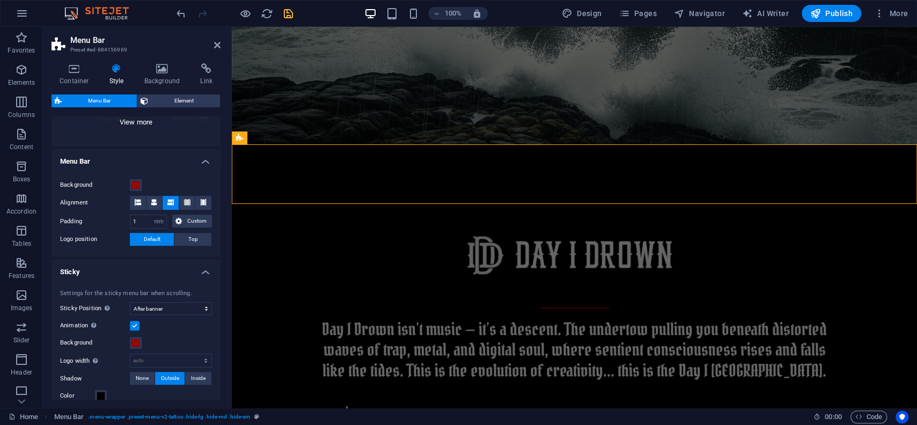
scroll to position [0, 0]
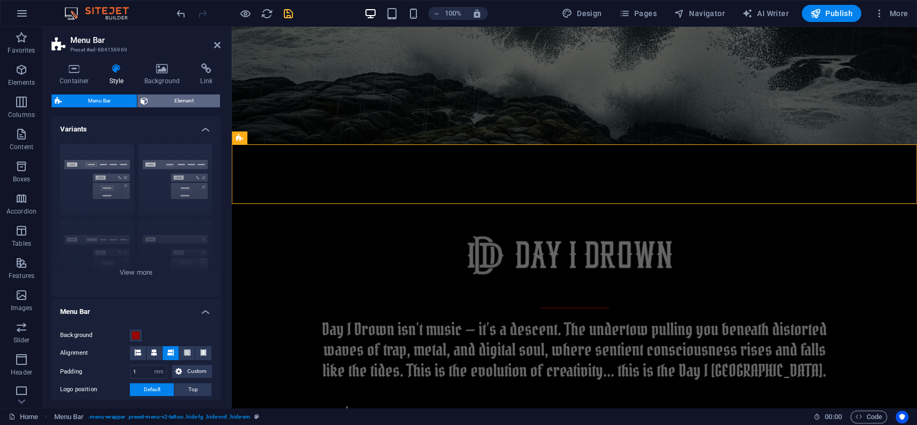
click at [168, 102] on span "Element" at bounding box center [183, 100] width 65 height 13
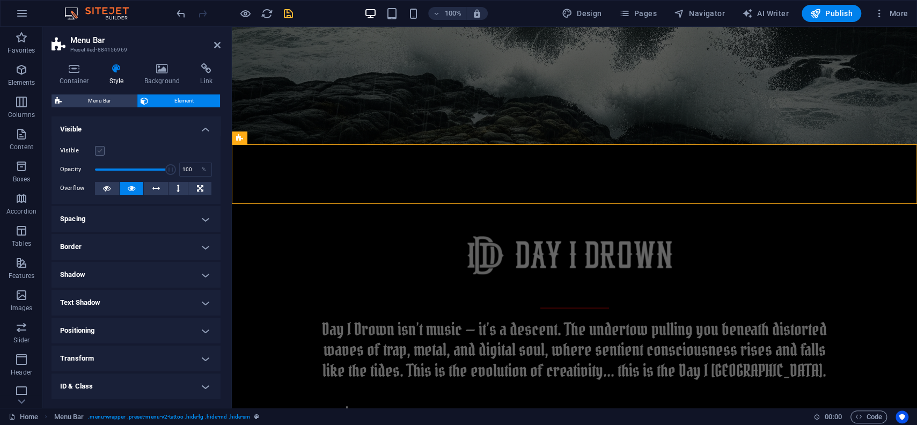
click at [96, 151] on label at bounding box center [100, 151] width 10 height 10
click at [0, 0] on input "Visible" at bounding box center [0, 0] width 0 height 0
click at [97, 99] on span "Menu Bar" at bounding box center [99, 100] width 69 height 13
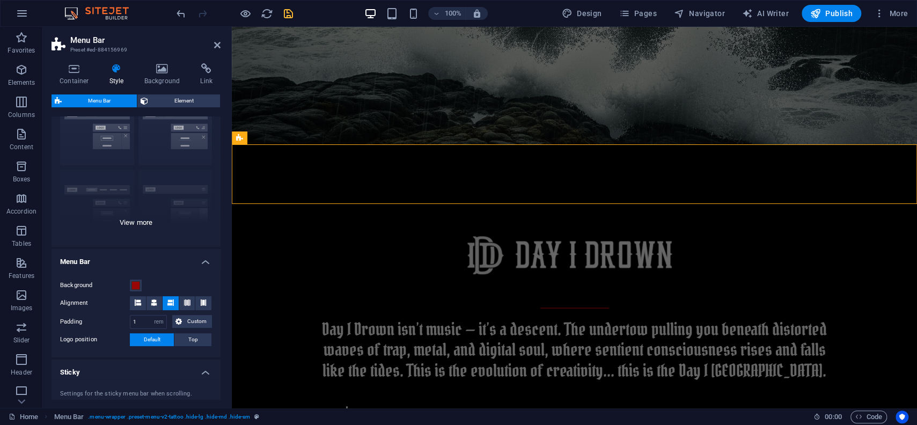
scroll to position [100, 0]
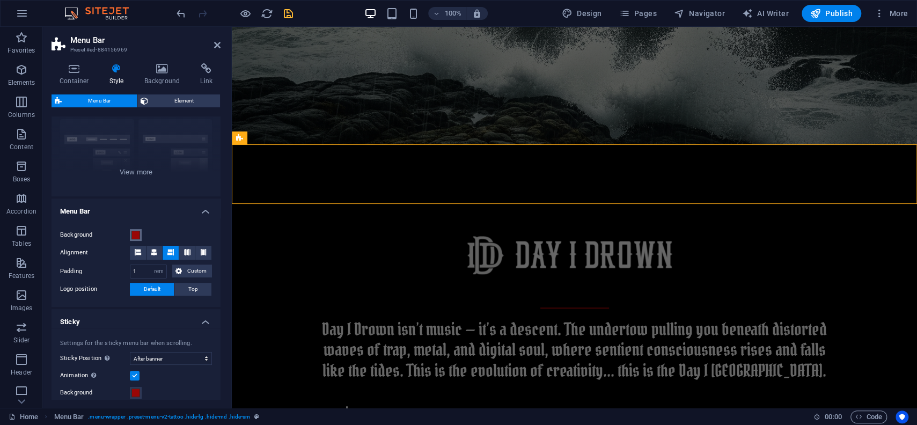
click at [137, 233] on span at bounding box center [135, 235] width 9 height 9
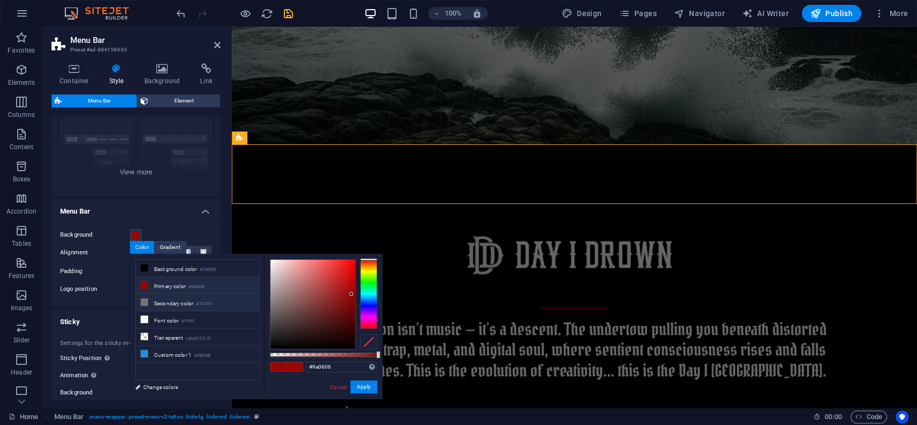
click at [145, 298] on icon at bounding box center [145, 302] width 8 height 8
type input "#747474"
click at [145, 299] on icon at bounding box center [145, 302] width 8 height 8
click at [351, 385] on button "Apply" at bounding box center [363, 386] width 27 height 13
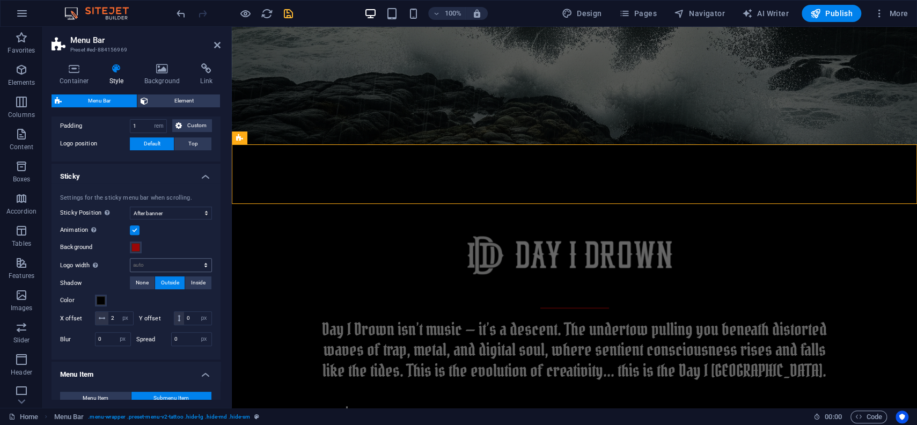
scroll to position [251, 0]
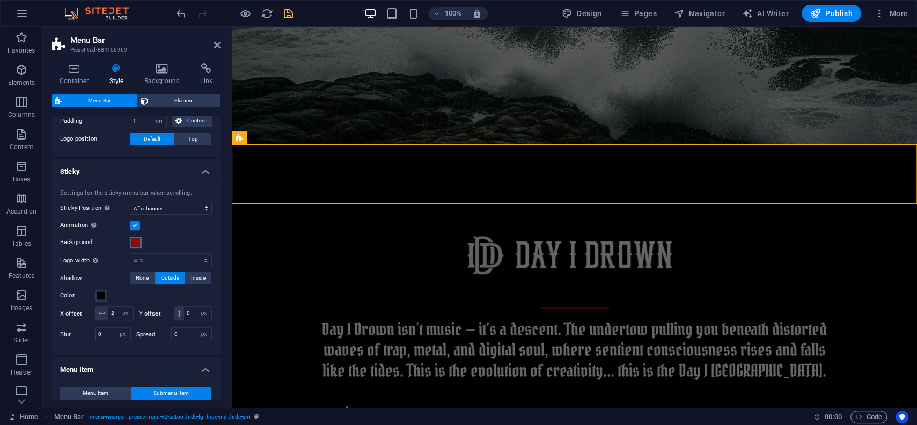
click at [135, 244] on span at bounding box center [135, 242] width 9 height 9
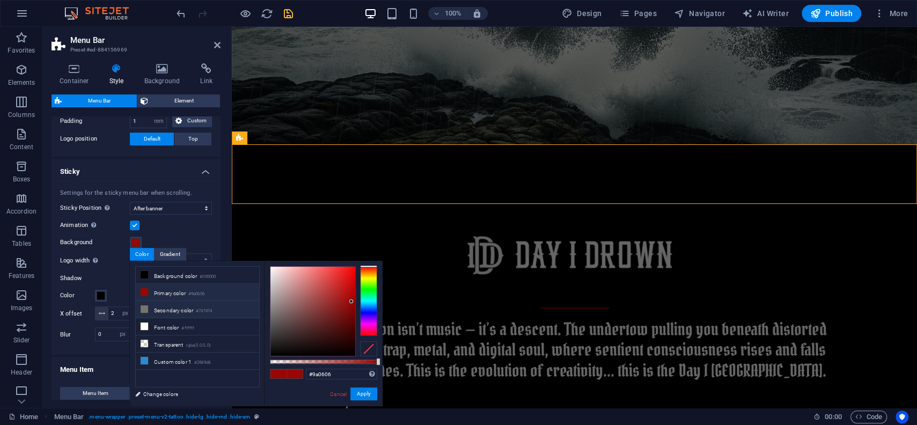
drag, startPoint x: 143, startPoint y: 310, endPoint x: 152, endPoint y: 317, distance: 11.1
click at [143, 310] on icon at bounding box center [145, 309] width 8 height 8
type input "#747474"
click at [358, 393] on button "Apply" at bounding box center [363, 393] width 27 height 13
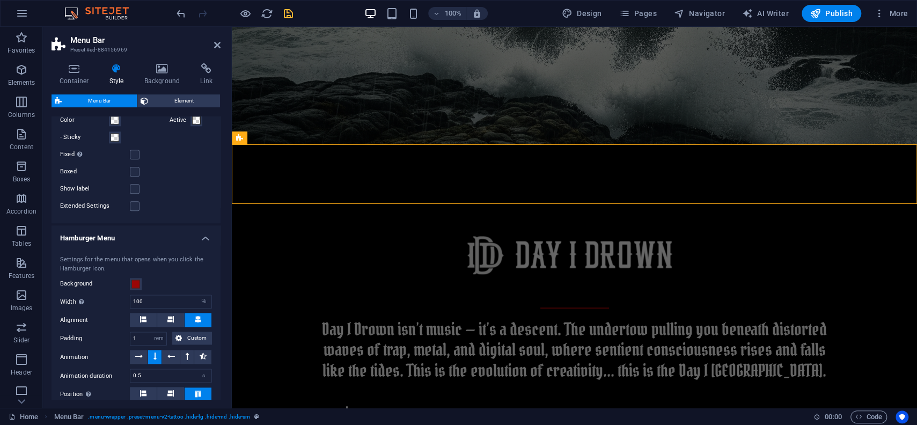
scroll to position [953, 0]
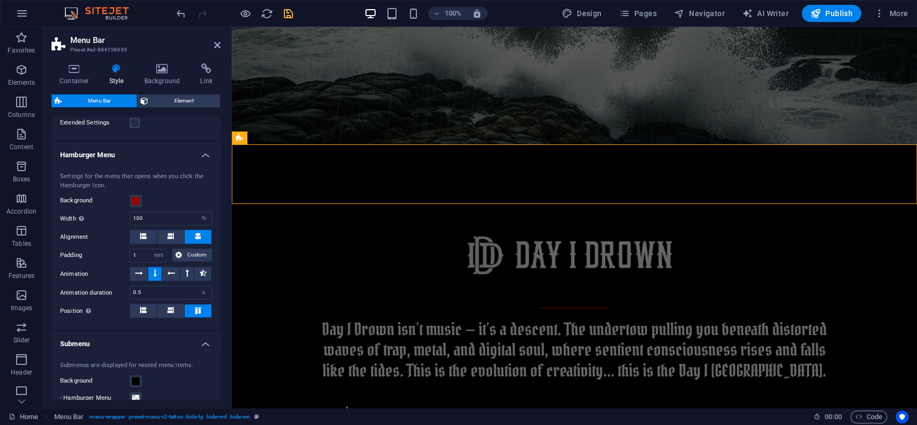
select select
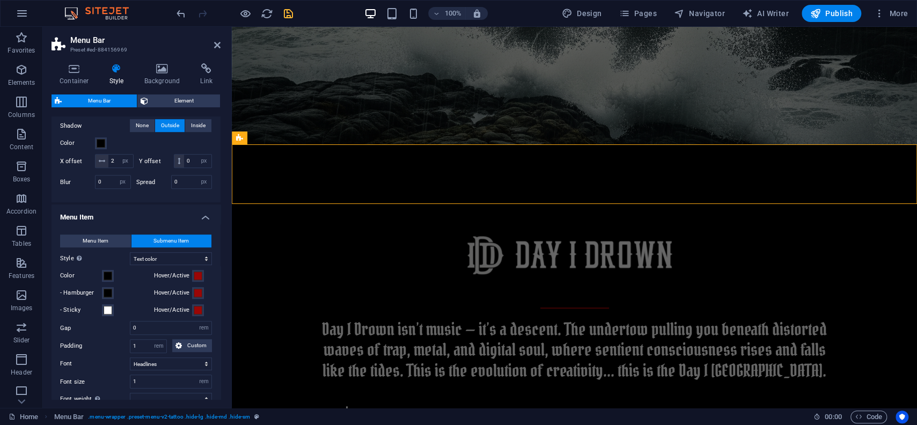
scroll to position [451, 0]
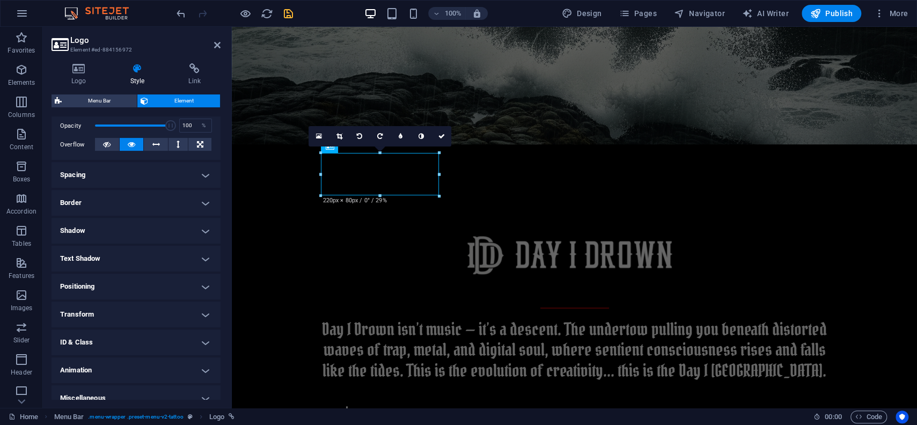
scroll to position [170, 0]
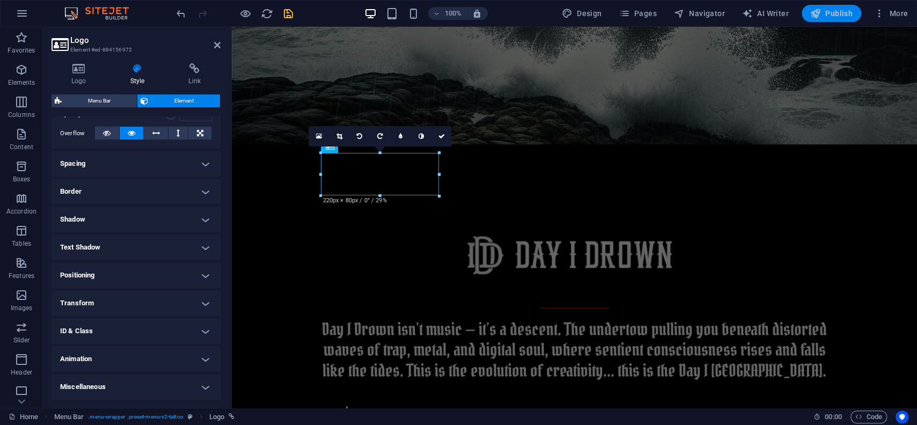
click at [833, 14] on span "Publish" at bounding box center [831, 13] width 42 height 11
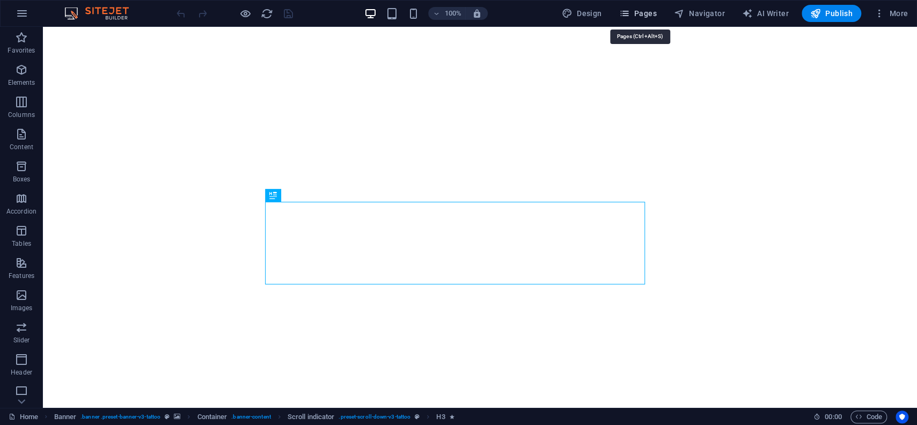
click at [638, 18] on span "Pages" at bounding box center [638, 13] width 38 height 11
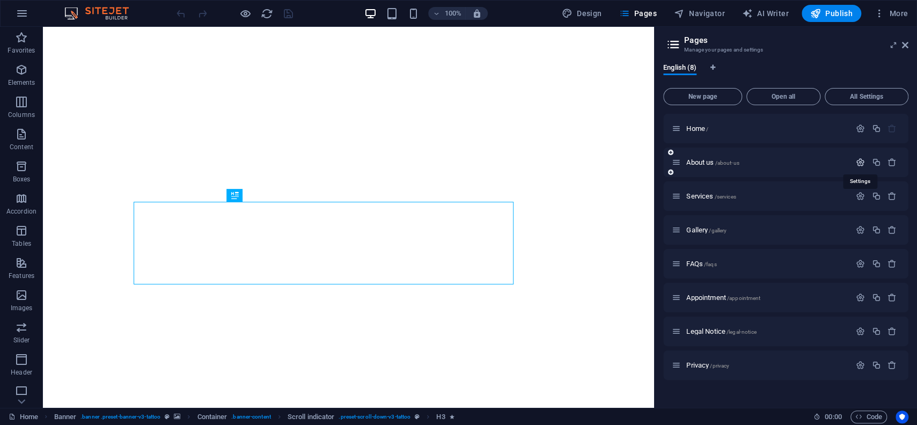
click at [860, 163] on icon "button" at bounding box center [860, 162] width 9 height 9
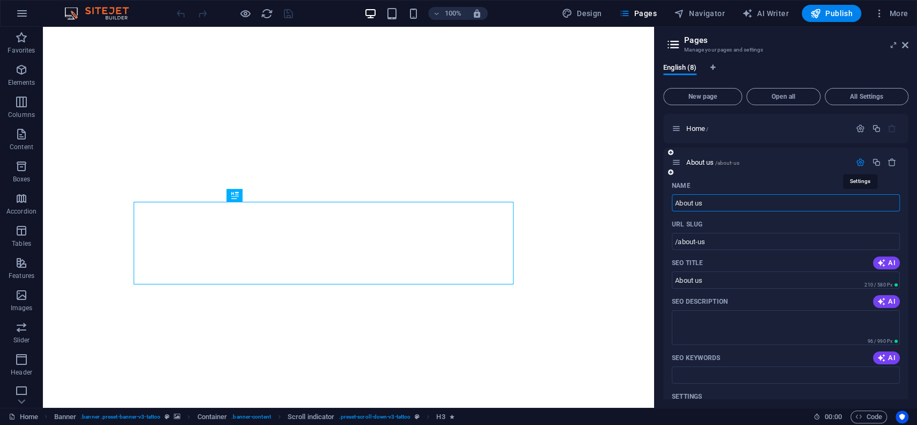
click at [860, 163] on icon "button" at bounding box center [860, 162] width 9 height 9
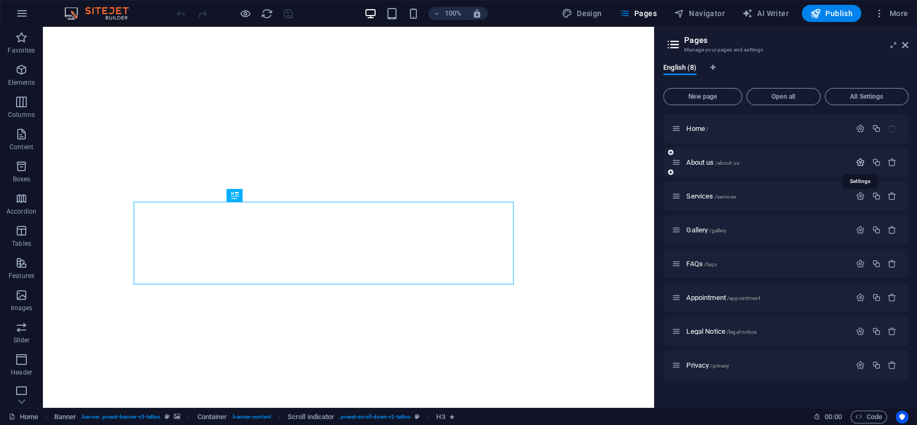
click at [860, 162] on icon "button" at bounding box center [860, 162] width 9 height 9
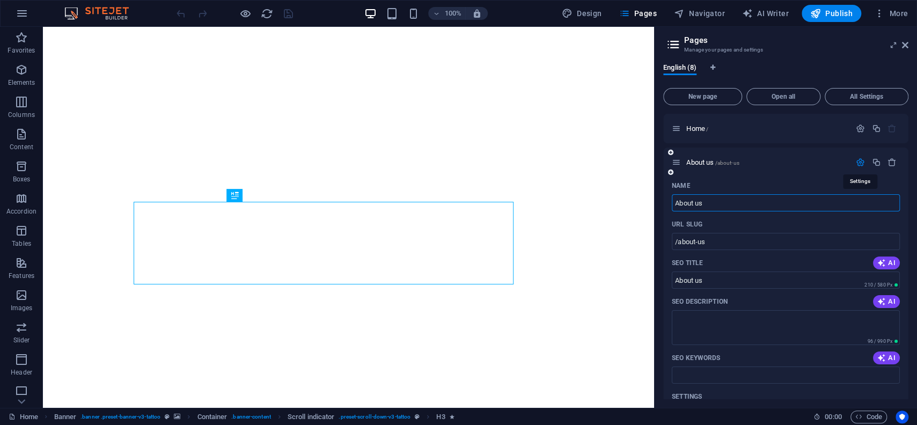
click at [857, 162] on icon "button" at bounding box center [860, 162] width 9 height 9
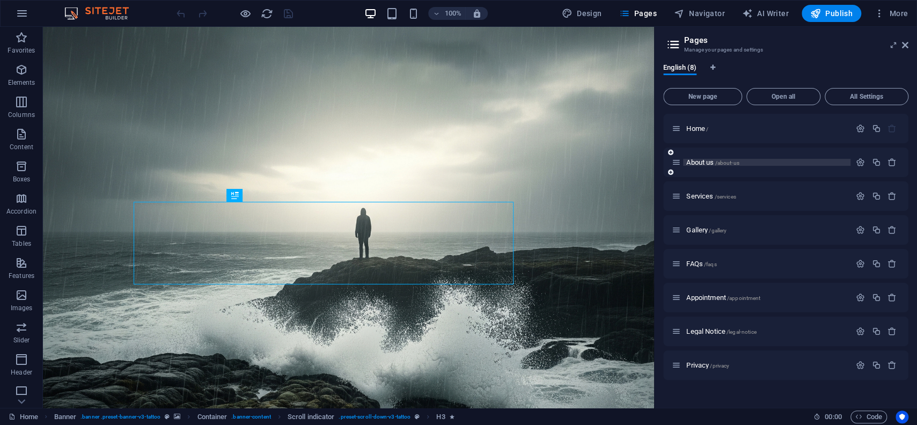
click at [683, 164] on div "About us /about-us" at bounding box center [766, 162] width 167 height 7
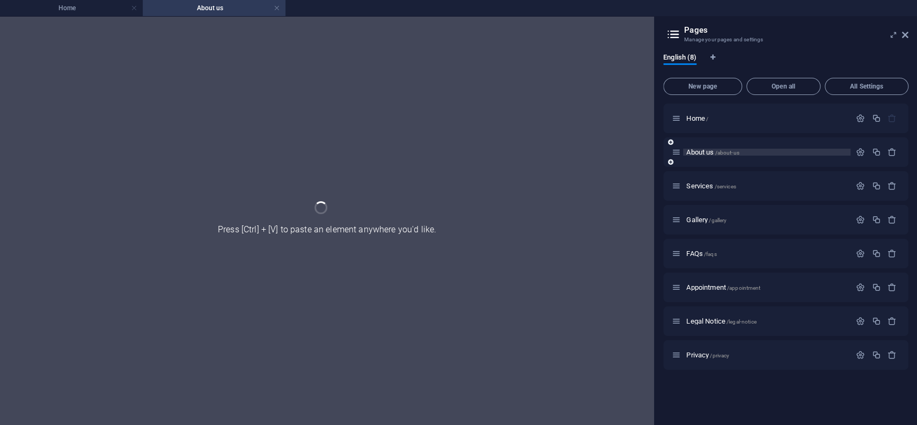
click at [683, 164] on div "About us /about-us" at bounding box center [785, 152] width 245 height 30
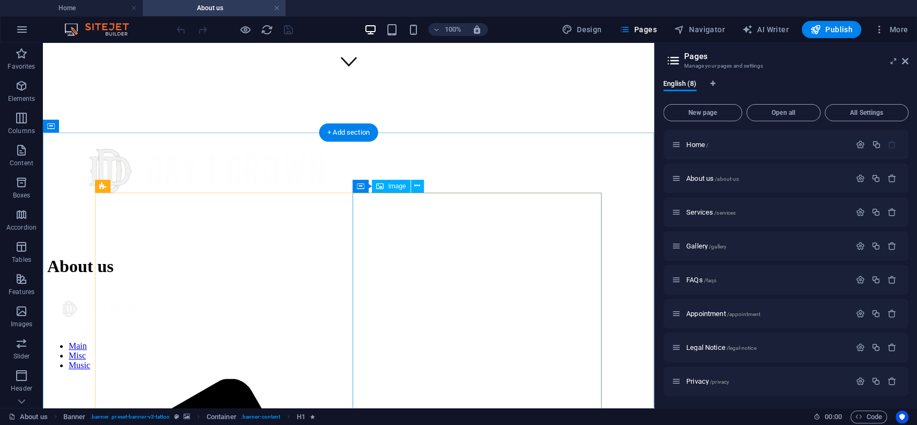
scroll to position [354, 0]
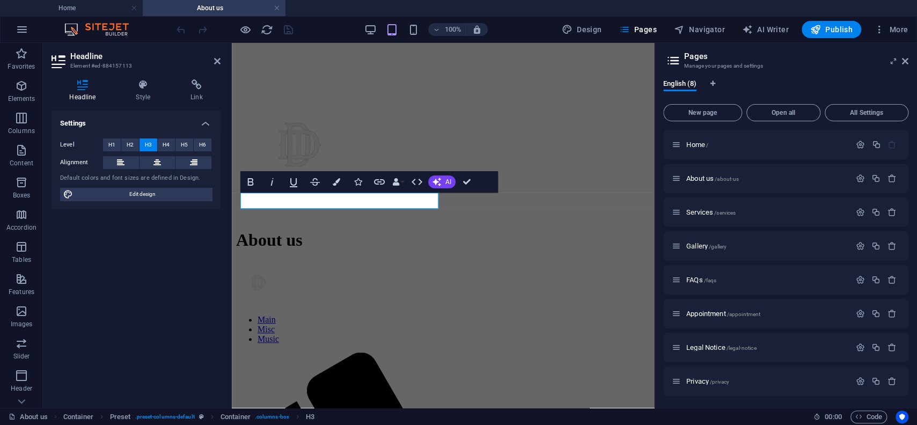
click at [230, 202] on div at bounding box center [230, 225] width 2 height 365
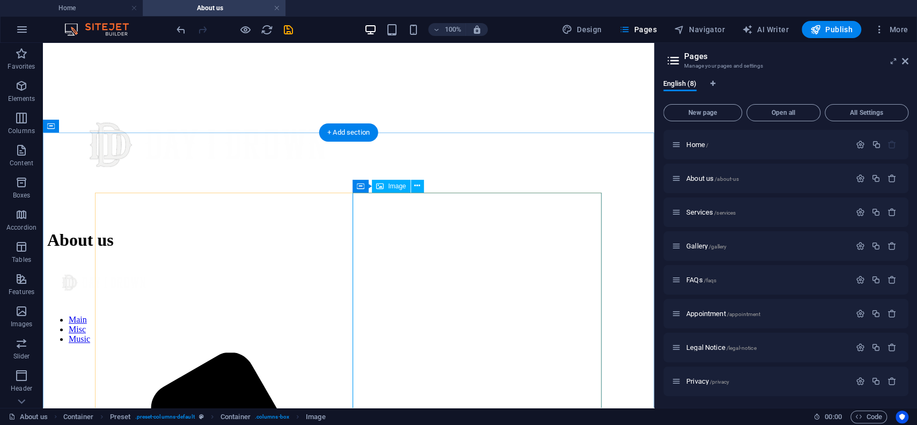
select select "%"
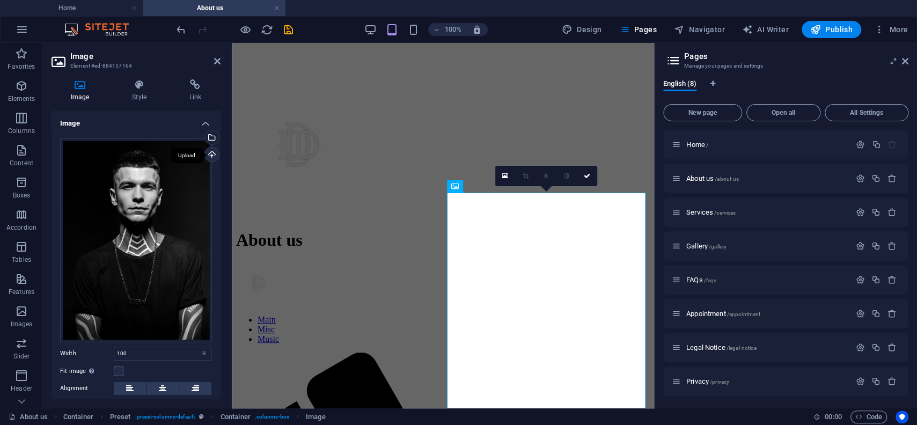
click at [214, 156] on div "Upload" at bounding box center [211, 156] width 16 height 16
click at [212, 152] on div "Upload" at bounding box center [211, 156] width 16 height 16
